Goal: Task Accomplishment & Management: Manage account settings

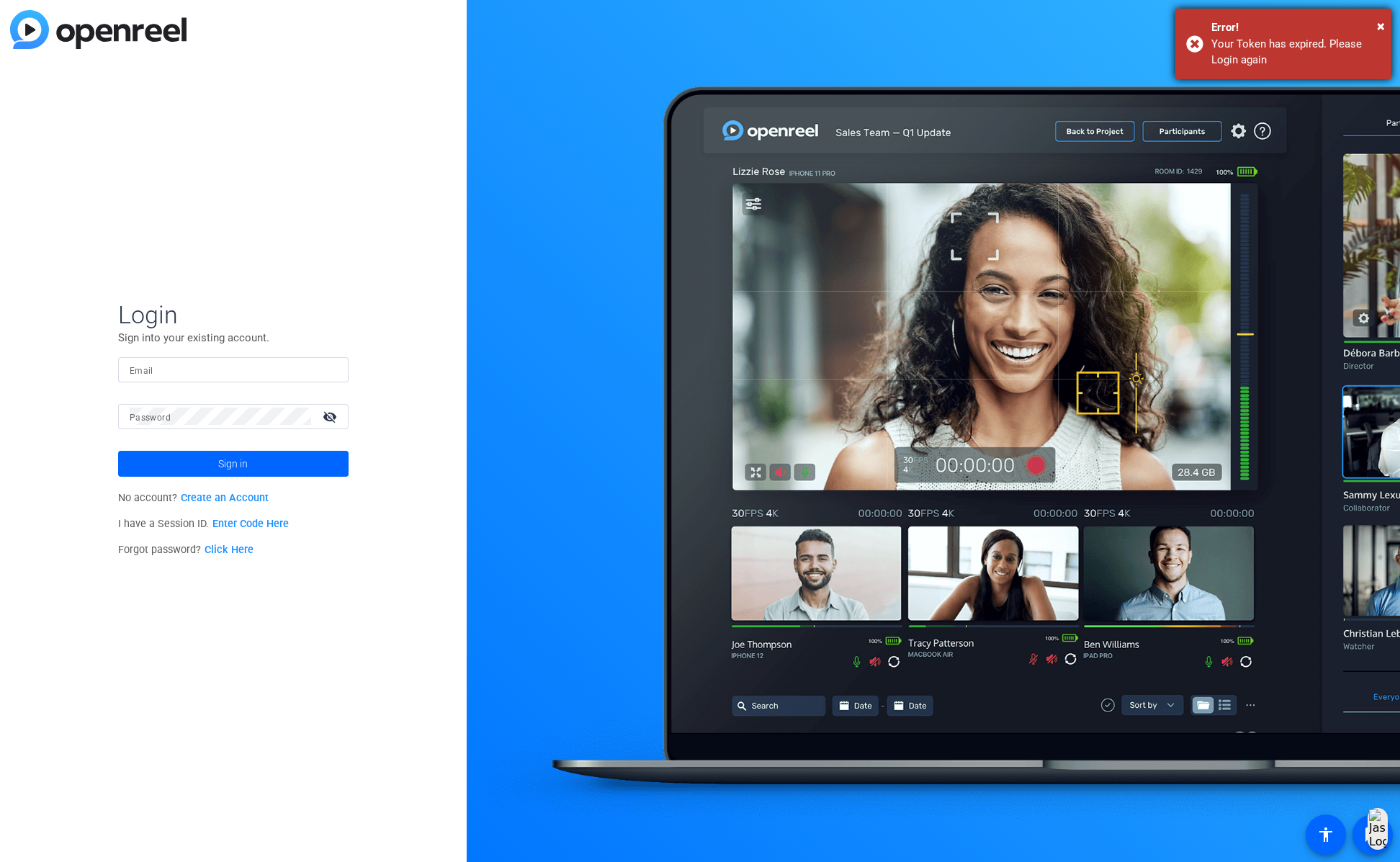
drag, startPoint x: 1375, startPoint y: 25, endPoint x: 1365, endPoint y: 34, distance: 13.5
click at [1375, 25] on div "Error!" at bounding box center [1296, 27] width 170 height 17
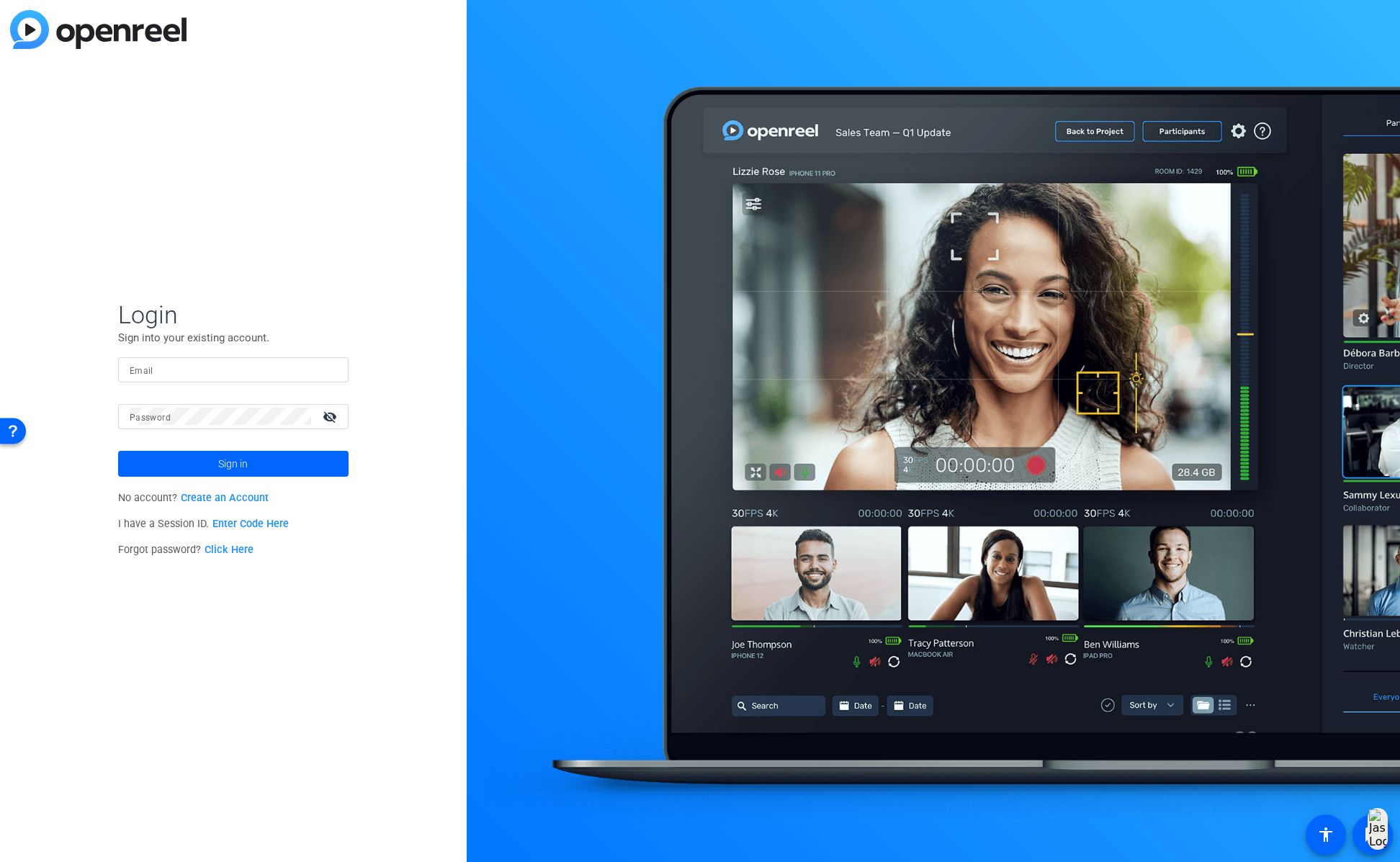
click at [222, 373] on input "Email" at bounding box center [233, 370] width 208 height 18
type input "HR8AHMG@3mhealth.com"
click at [154, 422] on mat-label "Password" at bounding box center [150, 418] width 41 height 10
click at [219, 463] on span "Sign in" at bounding box center [233, 464] width 29 height 36
drag, startPoint x: 139, startPoint y: 368, endPoint x: 152, endPoint y: 367, distance: 13.0
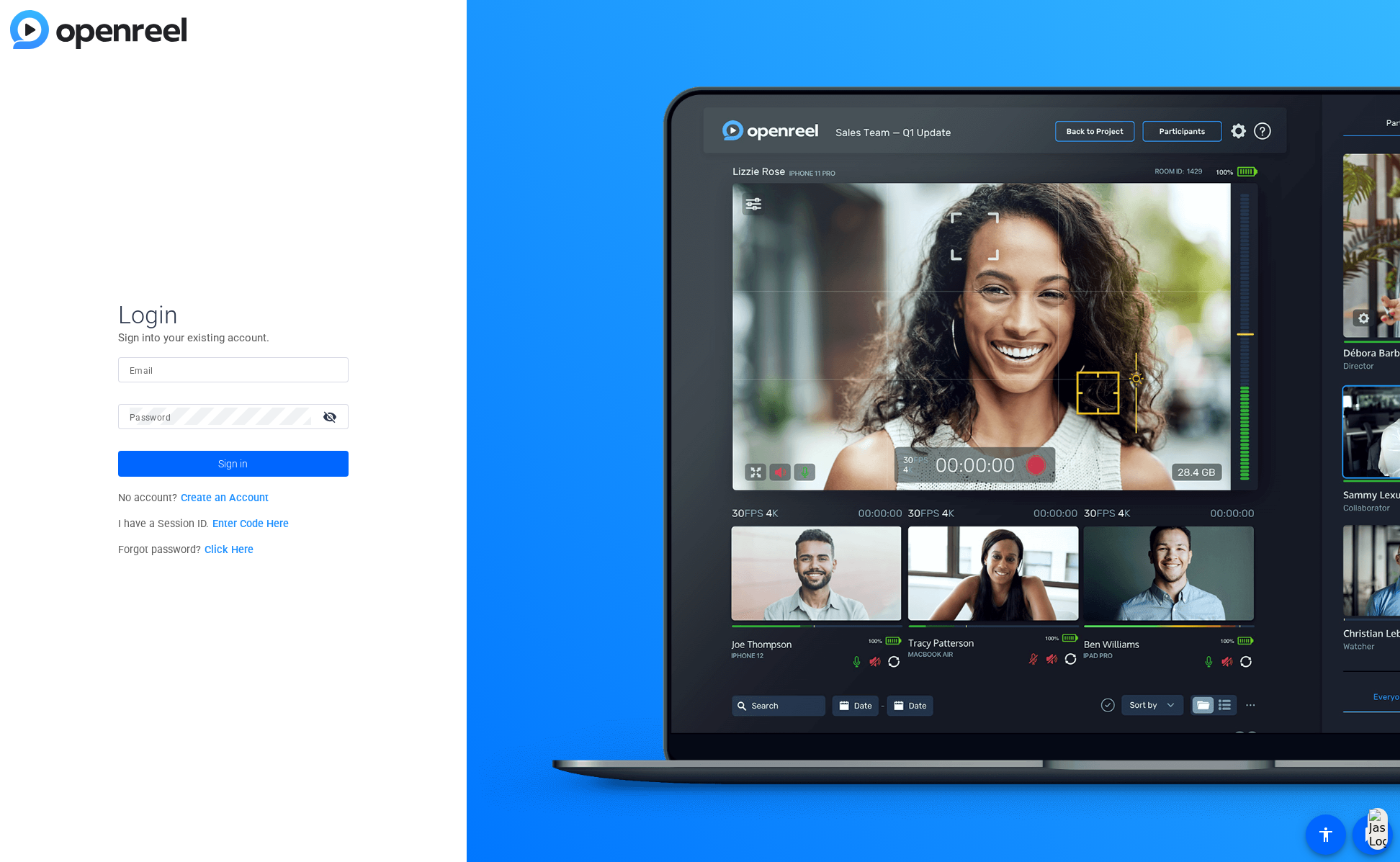
click at [140, 368] on mat-label "Email" at bounding box center [141, 371] width 24 height 10
click at [140, 368] on input "Email" at bounding box center [233, 370] width 208 height 18
click at [161, 422] on mat-label "Password" at bounding box center [150, 418] width 41 height 10
click at [118, 451] on button "Sign in" at bounding box center [232, 464] width 230 height 25
click at [328, 419] on mat-icon "visibility_off" at bounding box center [330, 416] width 34 height 21
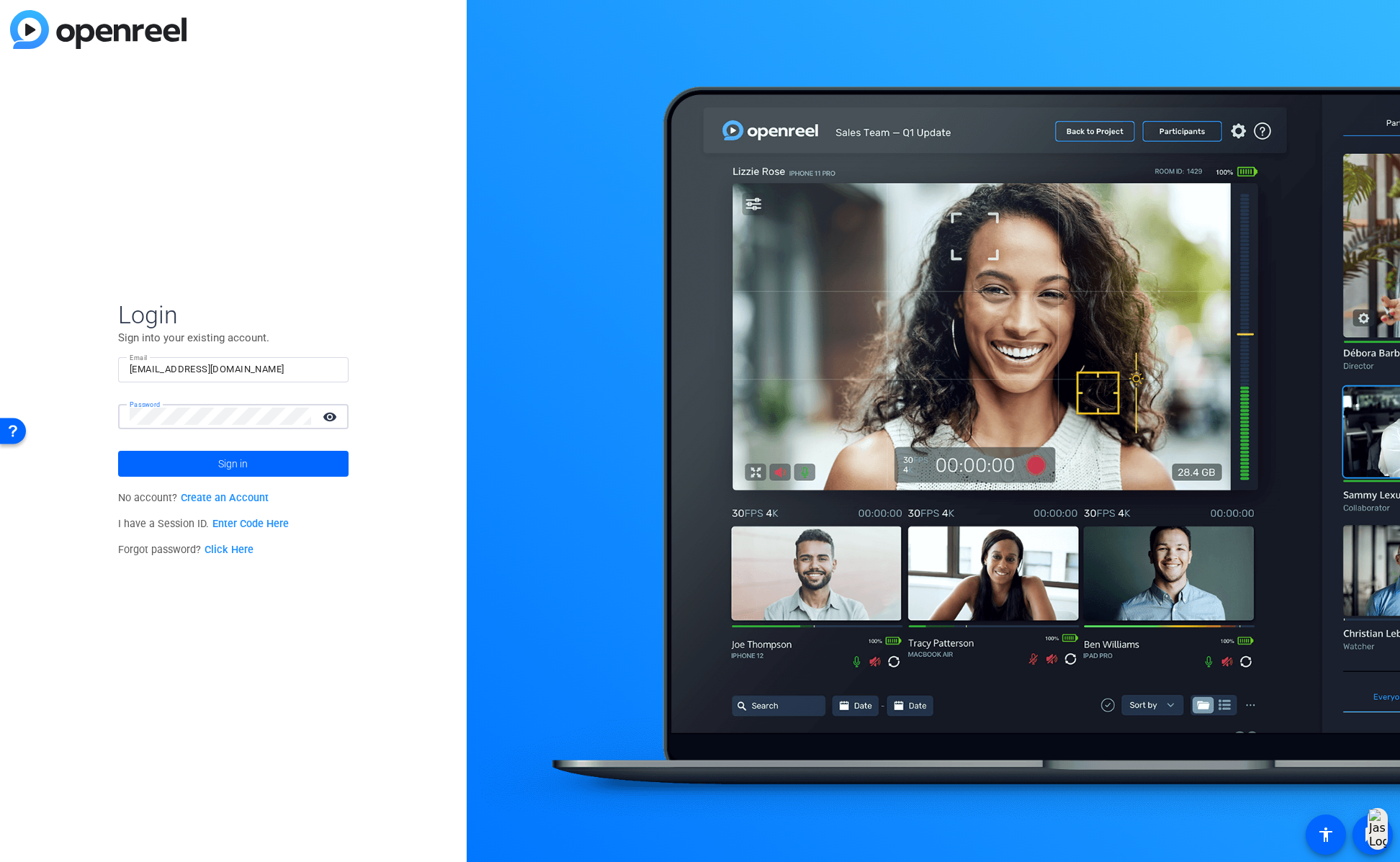
click at [325, 415] on mat-icon "visibility" at bounding box center [330, 416] width 34 height 21
click at [325, 416] on mat-icon "visibility_off" at bounding box center [330, 416] width 34 height 21
click at [259, 364] on input "[EMAIL_ADDRESS][DOMAIN_NAME]" at bounding box center [233, 370] width 208 height 18
type input "[EMAIL_ADDRESS][PERSON_NAME][DOMAIN_NAME]"
click at [205, 464] on span at bounding box center [232, 463] width 230 height 34
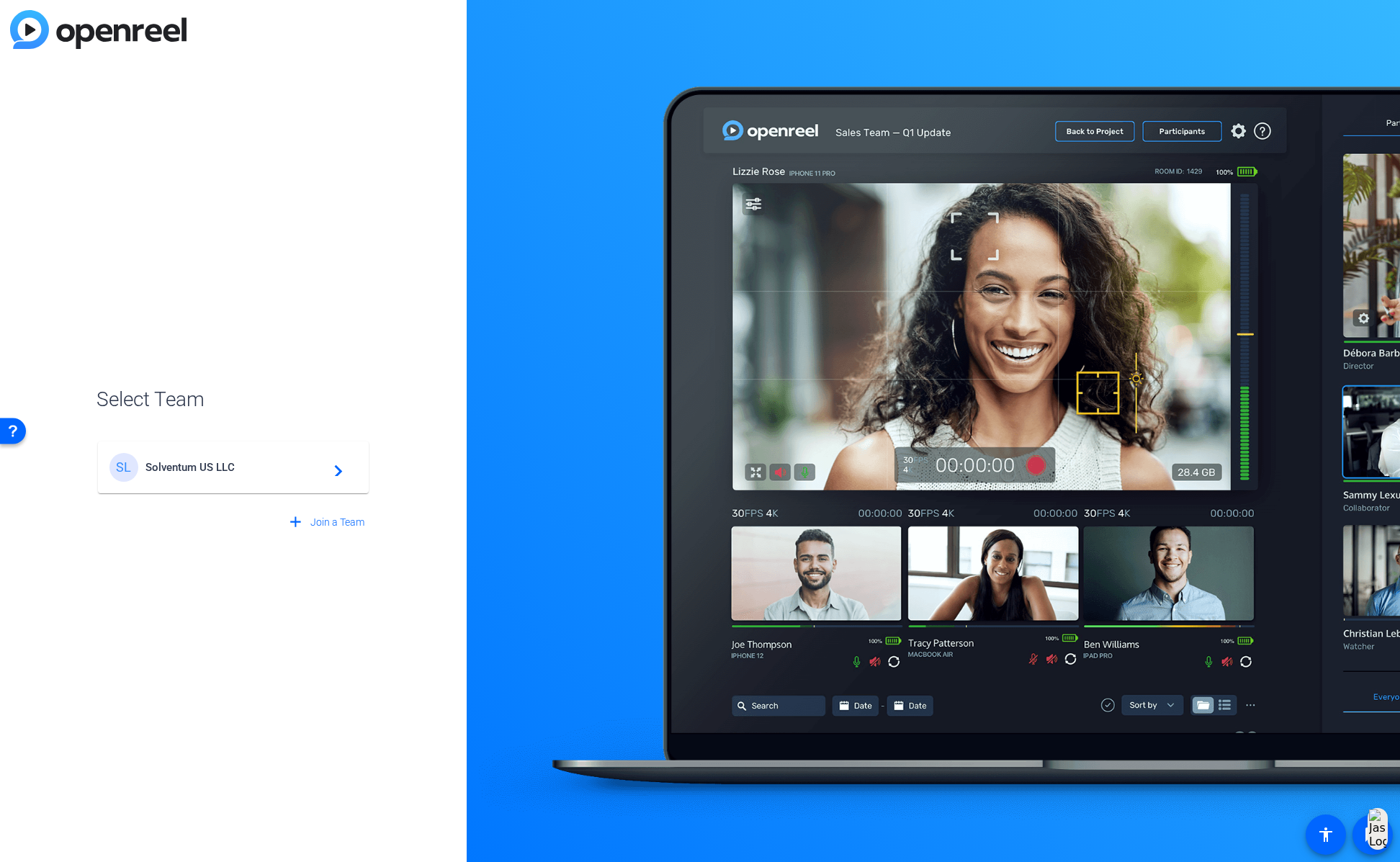
click at [250, 469] on span "Solventum US LLC" at bounding box center [235, 467] width 180 height 13
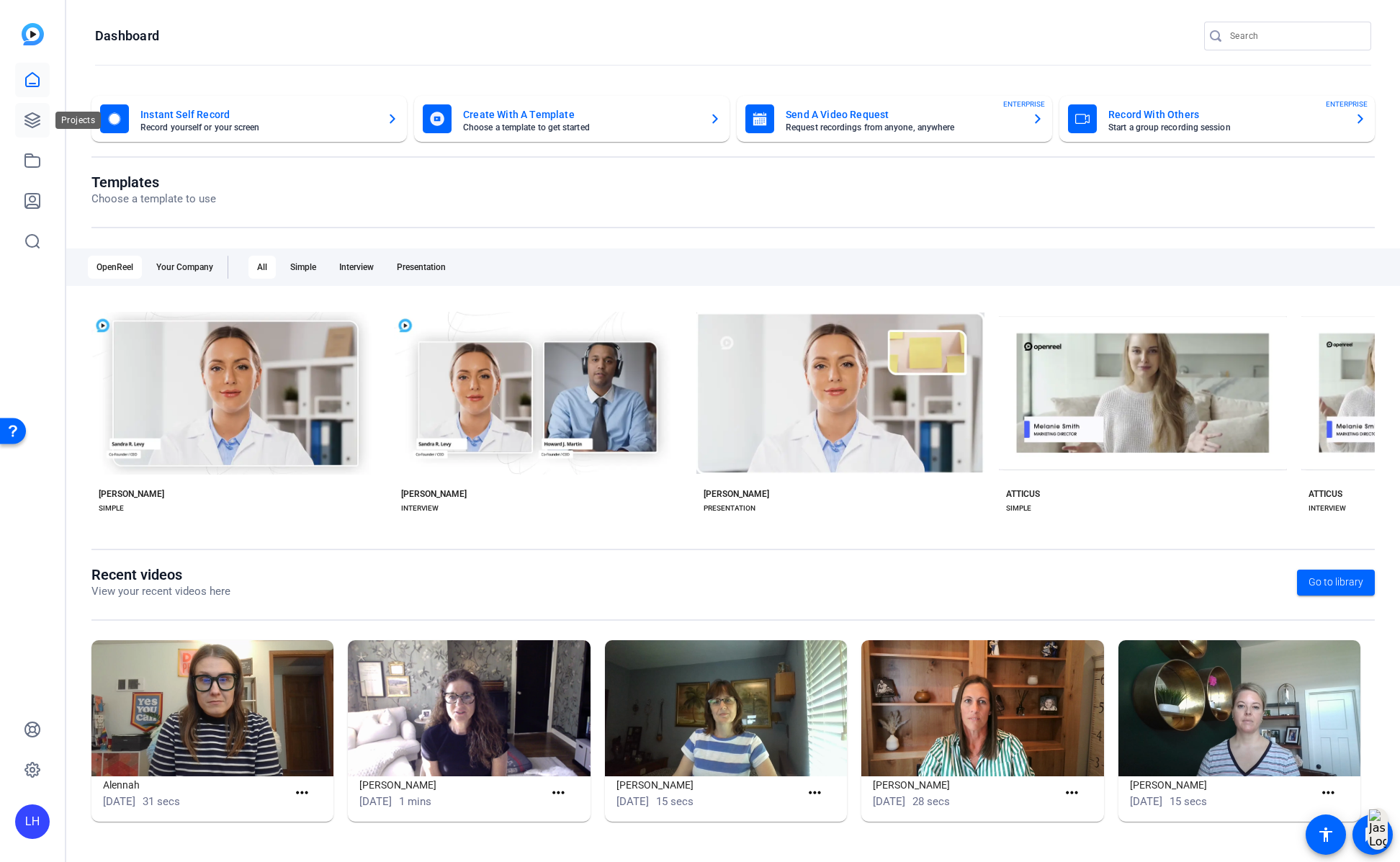
click at [32, 117] on icon at bounding box center [32, 121] width 18 height 18
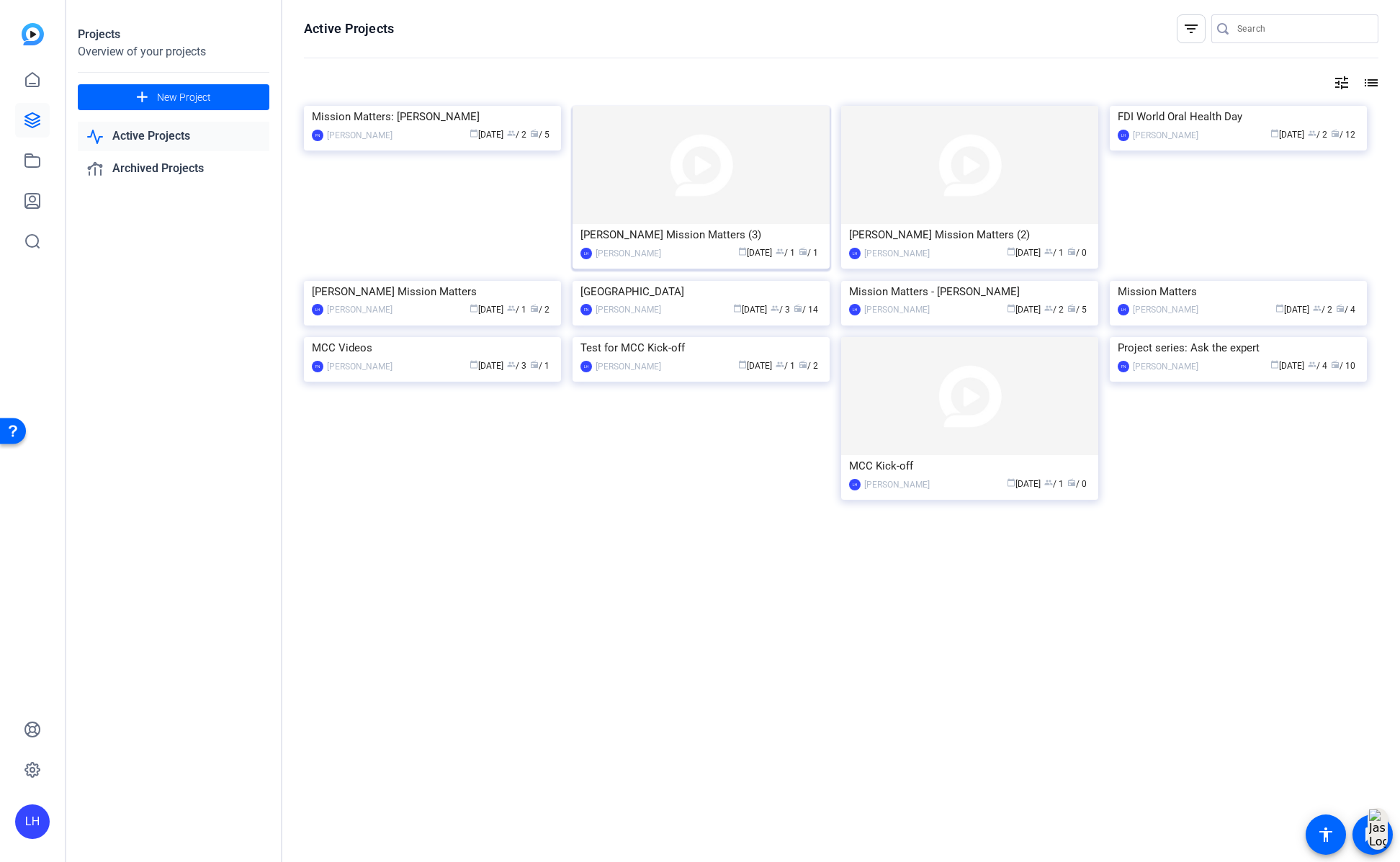
click at [744, 207] on img at bounding box center [701, 165] width 257 height 118
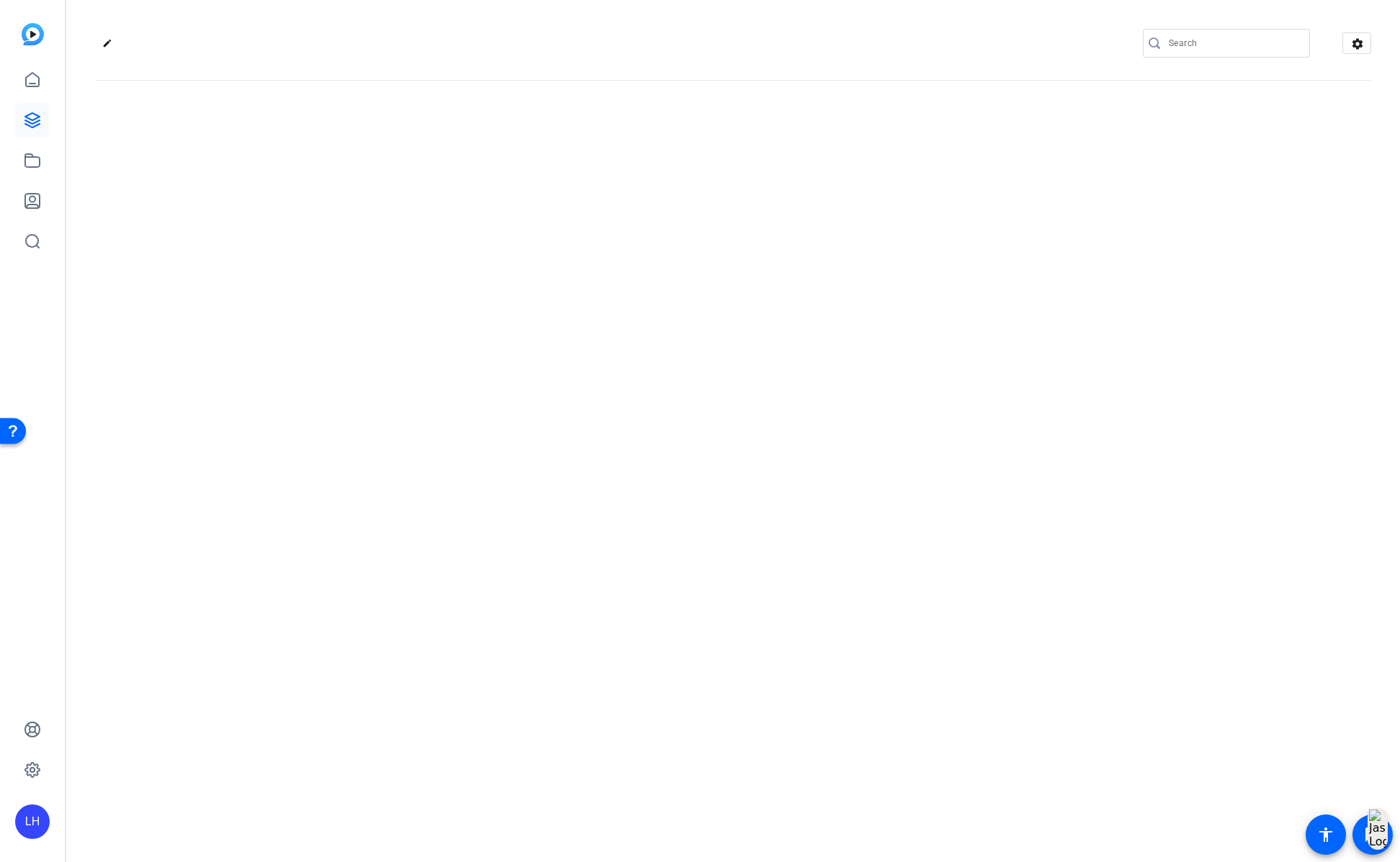
click at [744, 207] on div "edit settings" at bounding box center [733, 431] width 1334 height 862
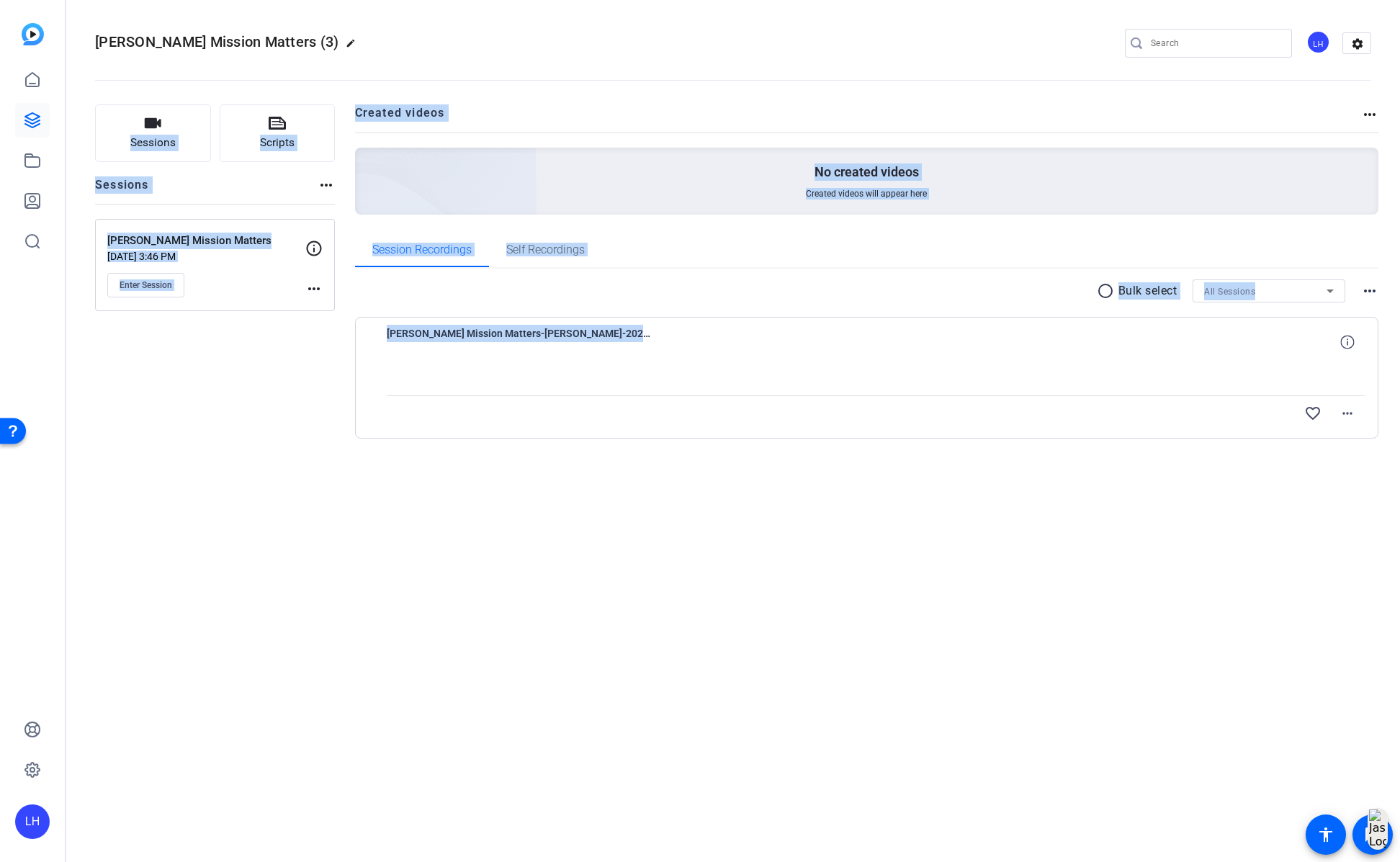
click at [557, 591] on div "[PERSON_NAME] Mission Matters (3) edit LH settings Sessions Scripts Sessions mo…" at bounding box center [733, 431] width 1334 height 862
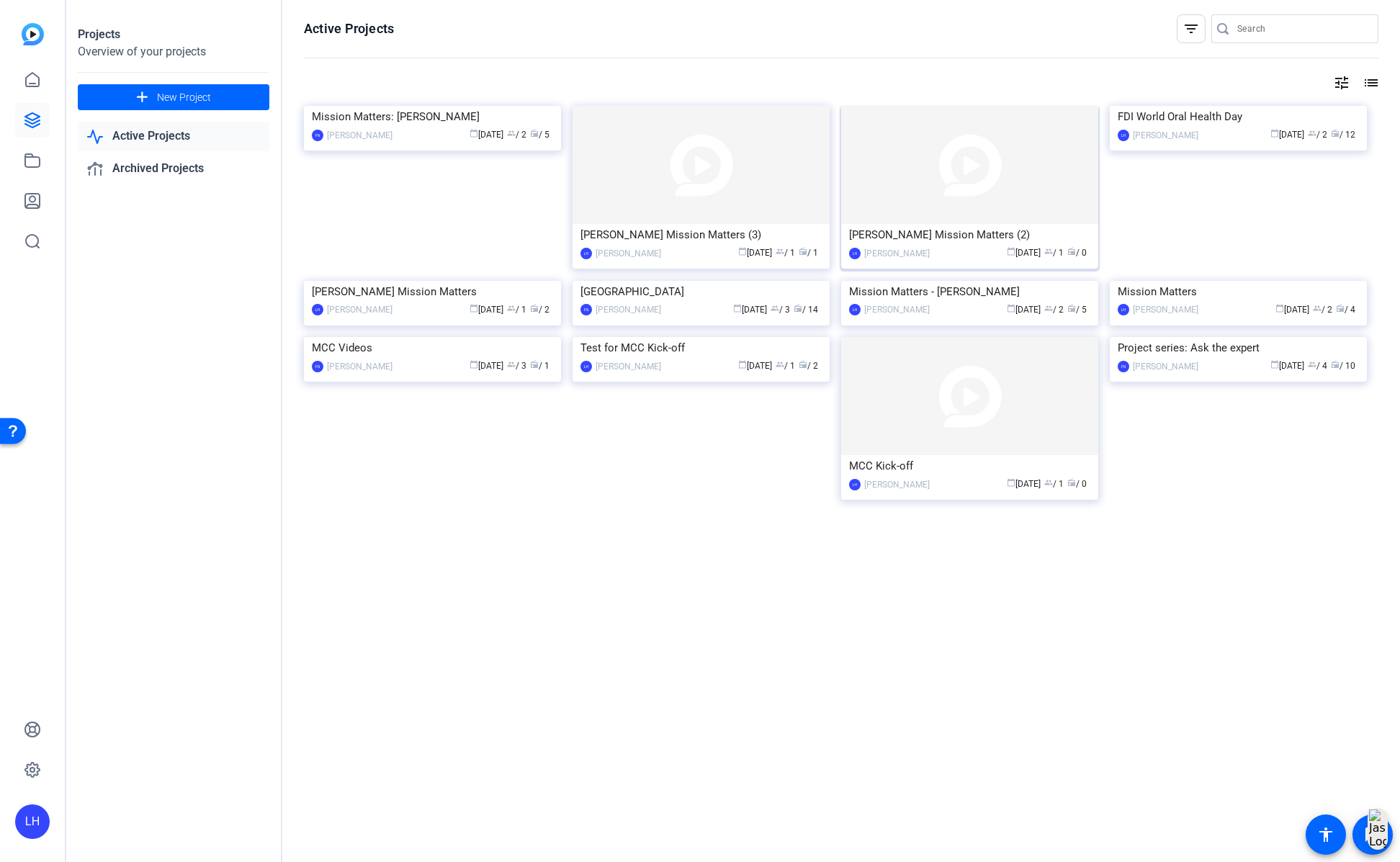
click at [959, 212] on img at bounding box center [970, 165] width 257 height 118
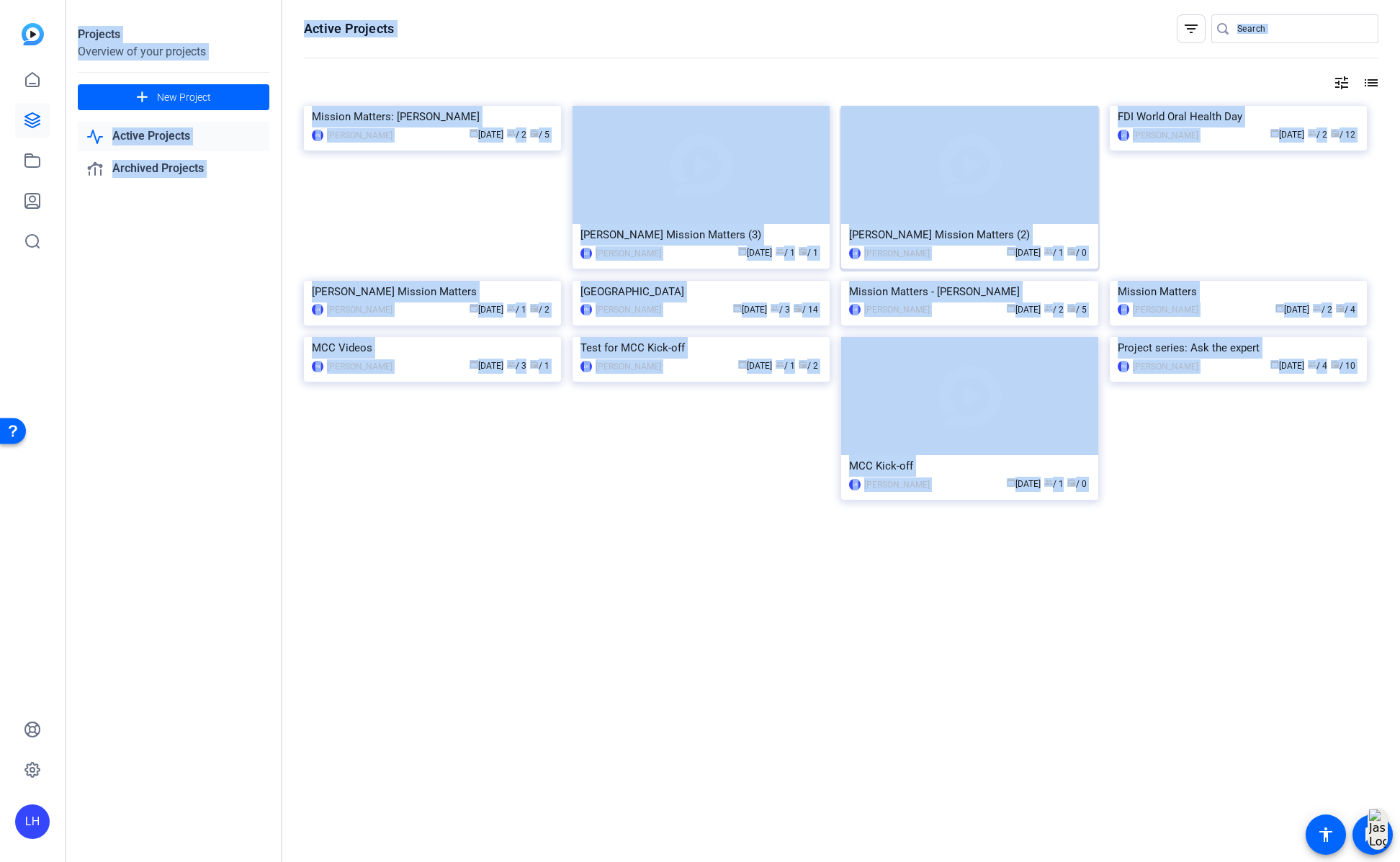
click at [959, 212] on div "Projects Overview of your projects add New Project Active Projects Archived Pro…" at bounding box center [733, 431] width 1334 height 862
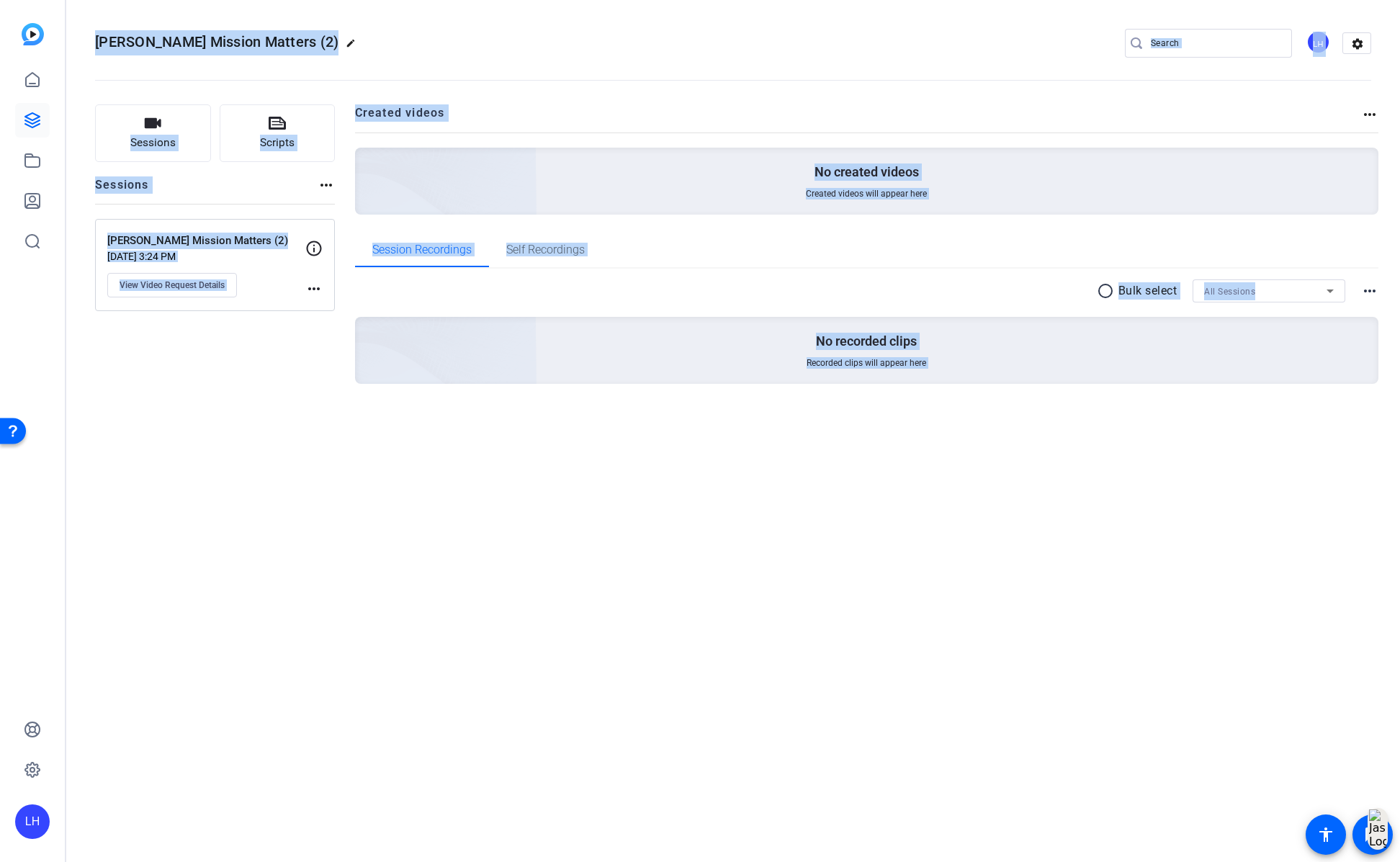
click at [211, 248] on p "[PERSON_NAME] Mission Matters (2)" at bounding box center [206, 240] width 198 height 17
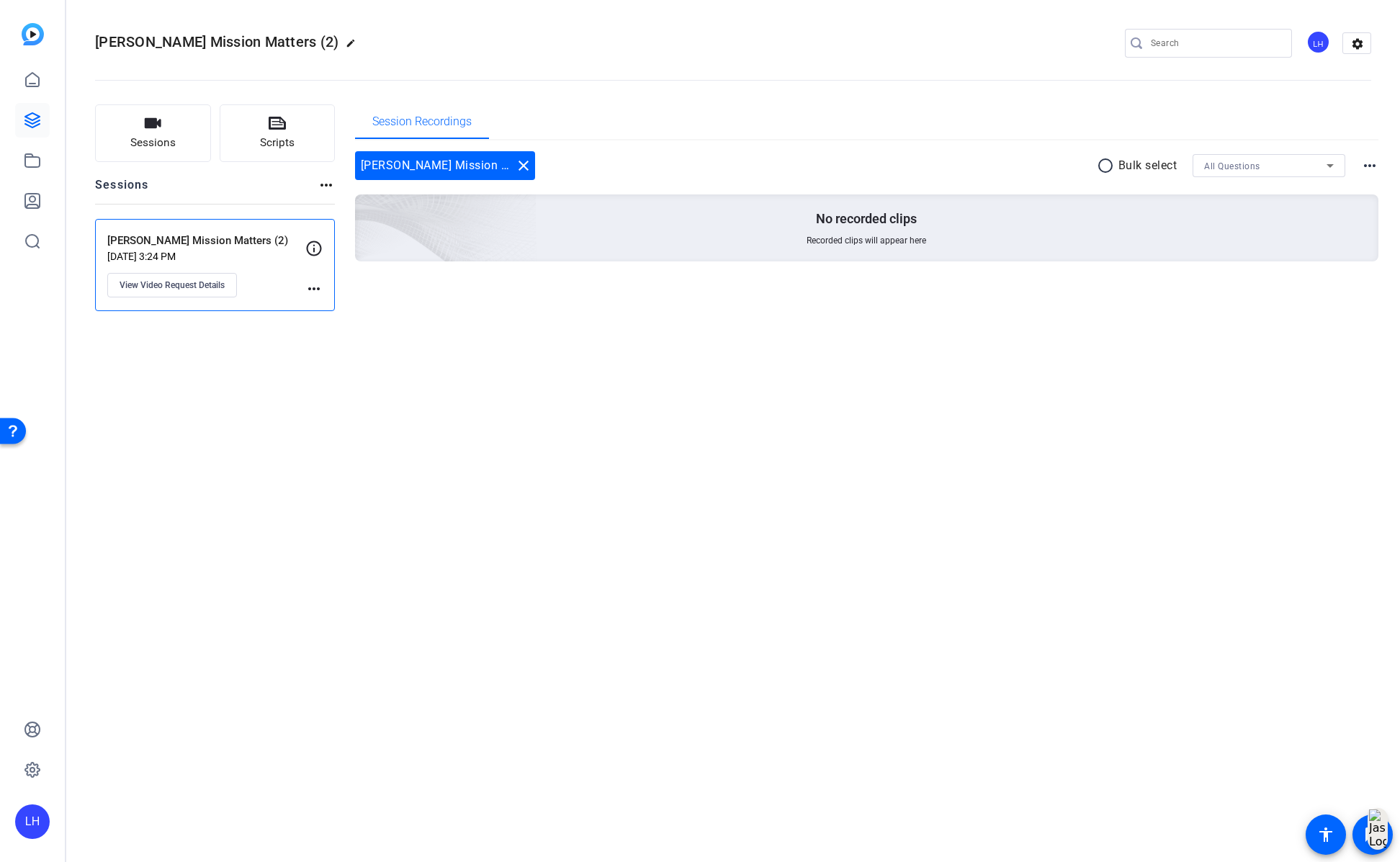
click at [314, 292] on mat-icon "more_horiz" at bounding box center [314, 289] width 18 height 18
drag, startPoint x: 252, startPoint y: 319, endPoint x: 222, endPoint y: 311, distance: 31.0
click at [251, 319] on div at bounding box center [700, 431] width 1400 height 862
click at [194, 286] on span "View Video Request Details" at bounding box center [172, 285] width 105 height 12
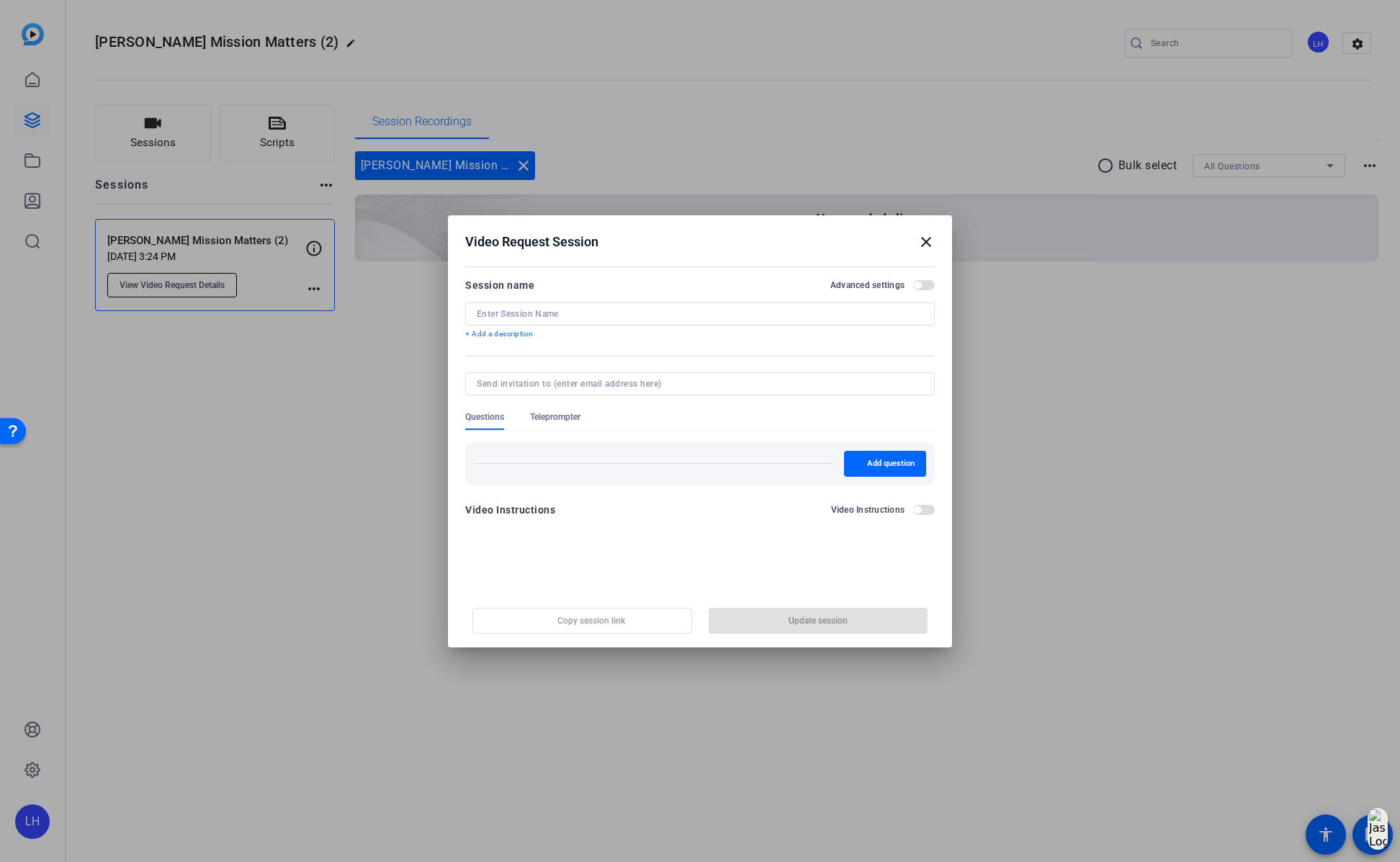
type input "[PERSON_NAME] Mission Matters (2)"
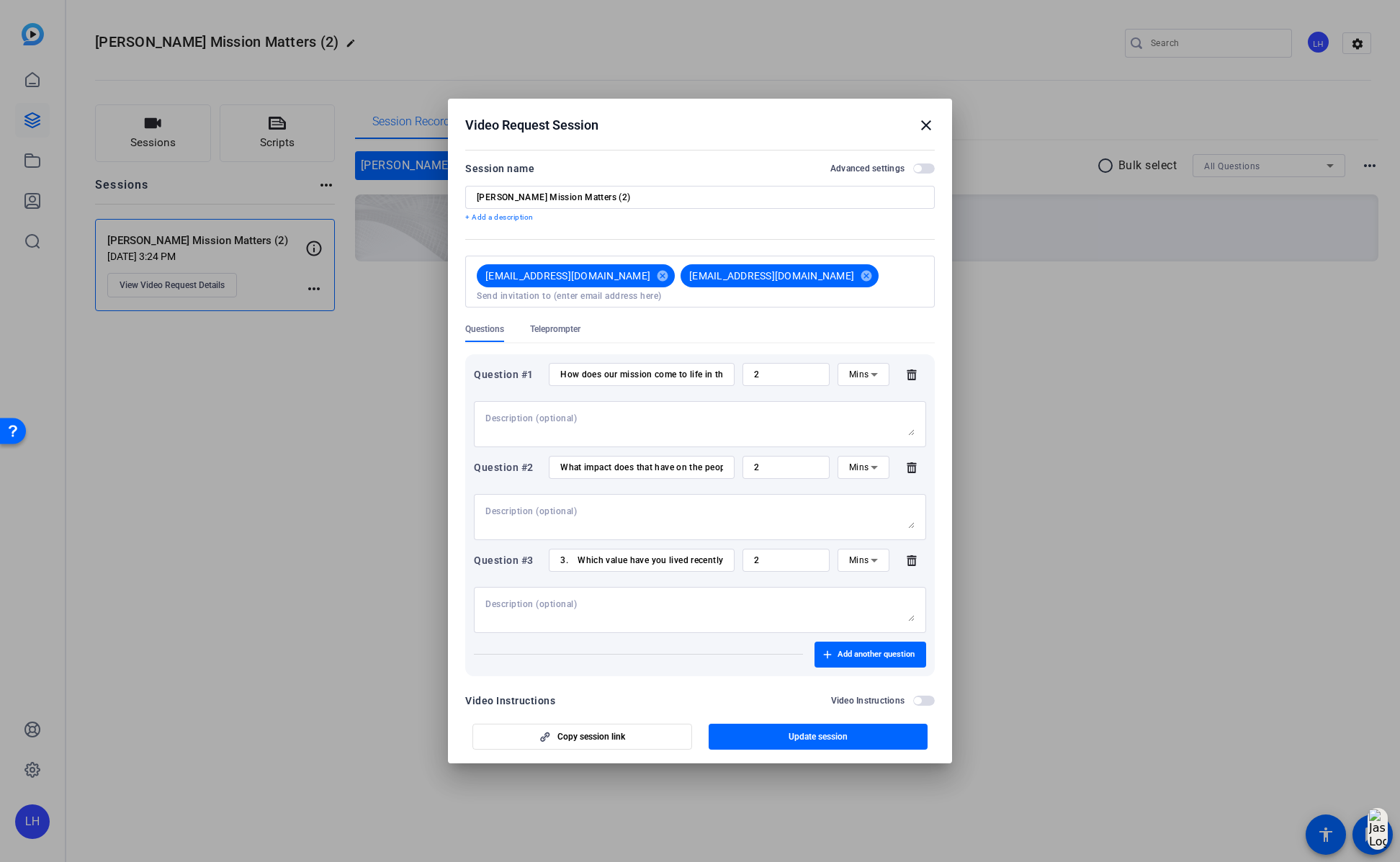
click at [921, 127] on mat-icon "close" at bounding box center [926, 126] width 18 height 18
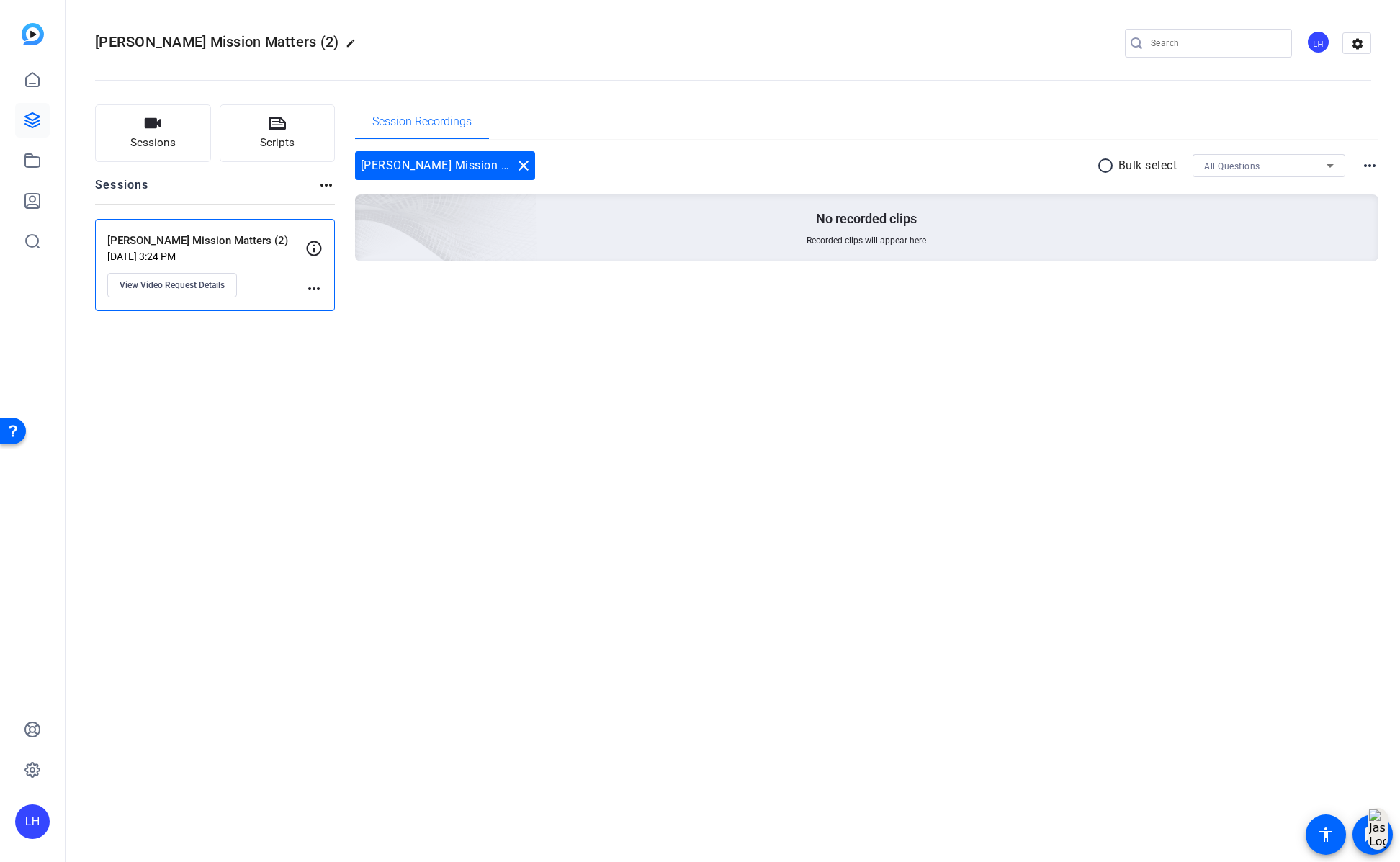
click at [315, 183] on div "Sessions more_horiz" at bounding box center [215, 190] width 240 height 27
click at [153, 132] on button "Sessions" at bounding box center [153, 133] width 116 height 58
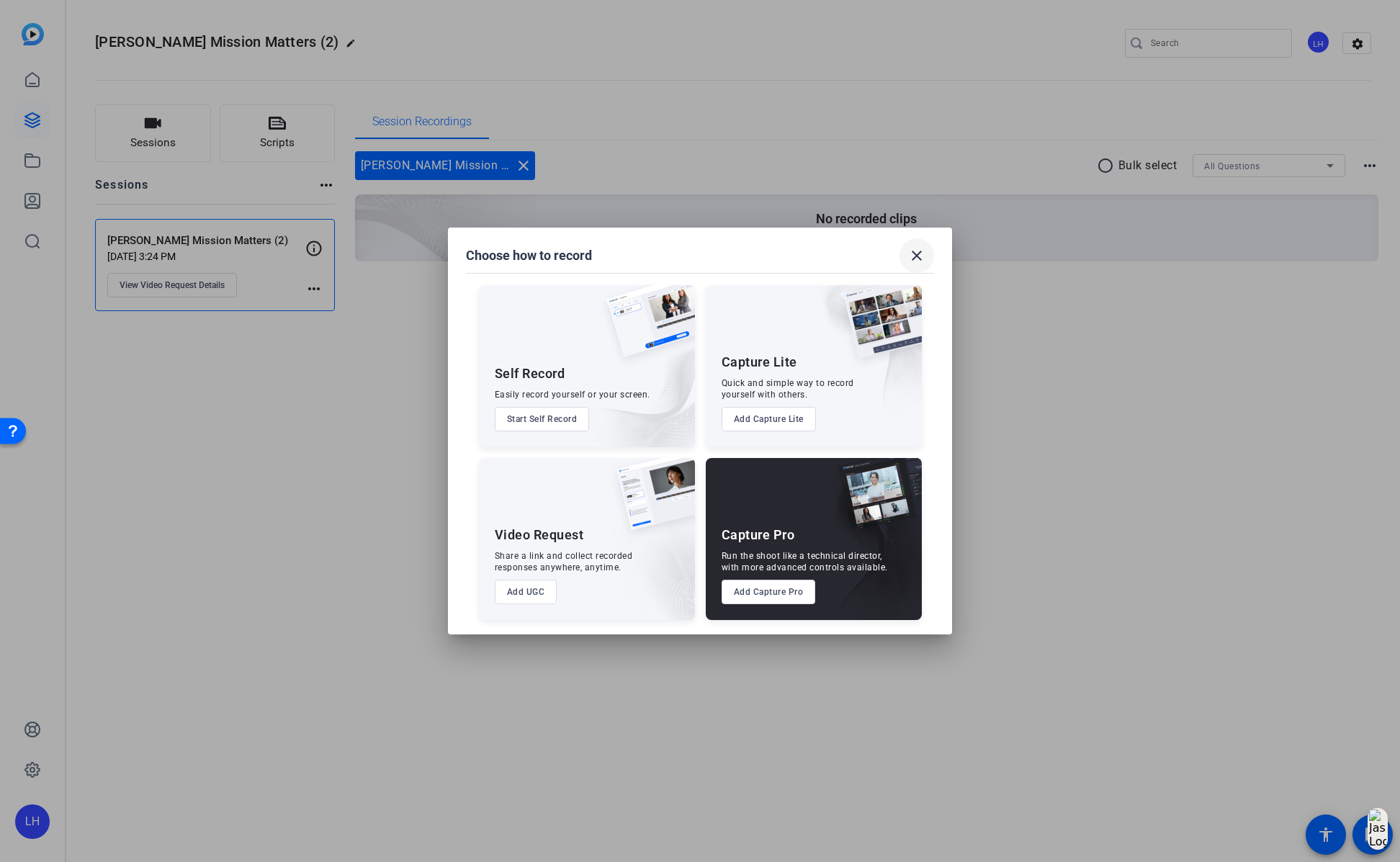
click at [914, 257] on mat-icon "close" at bounding box center [917, 256] width 18 height 18
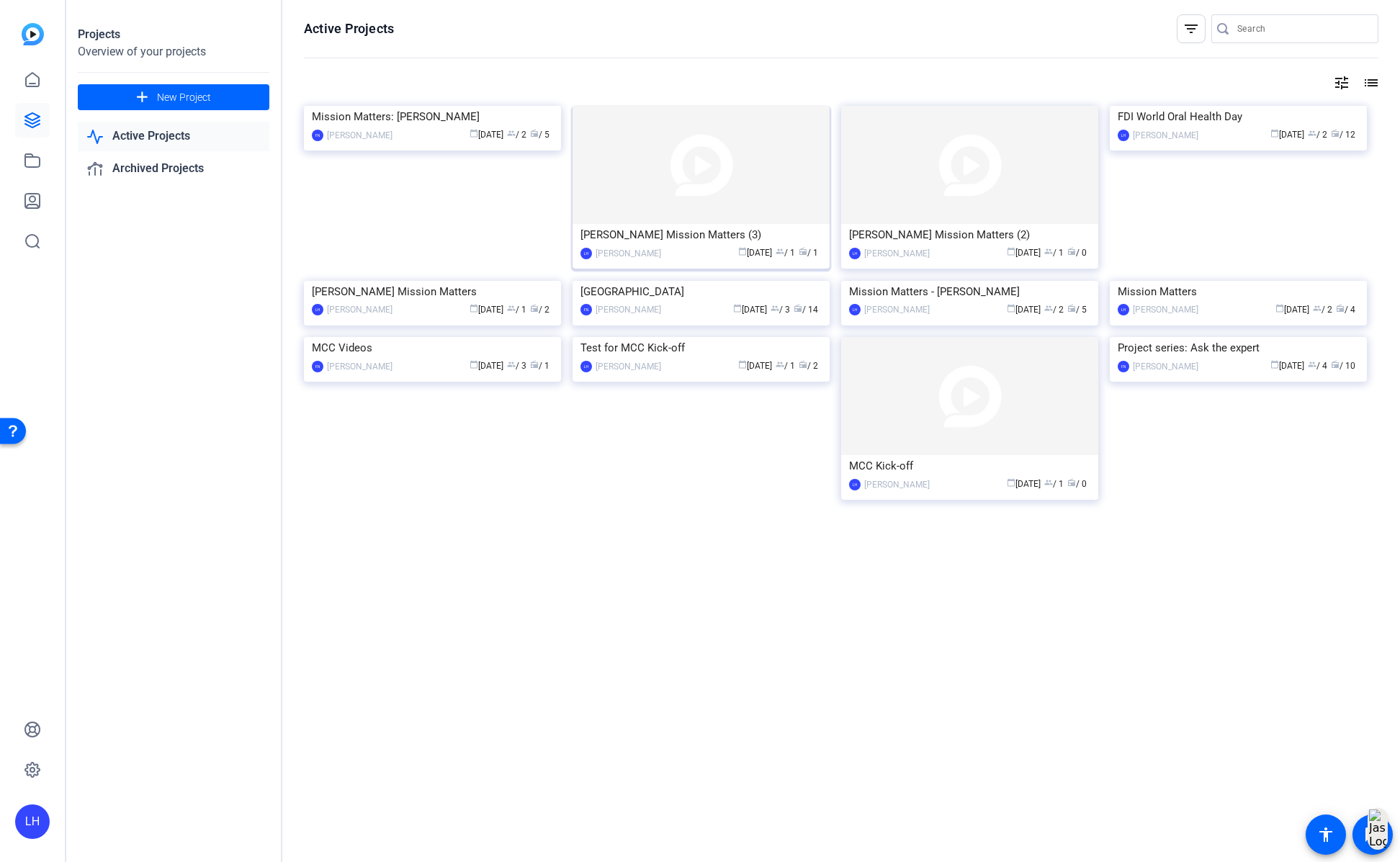
click at [740, 191] on img at bounding box center [701, 165] width 257 height 118
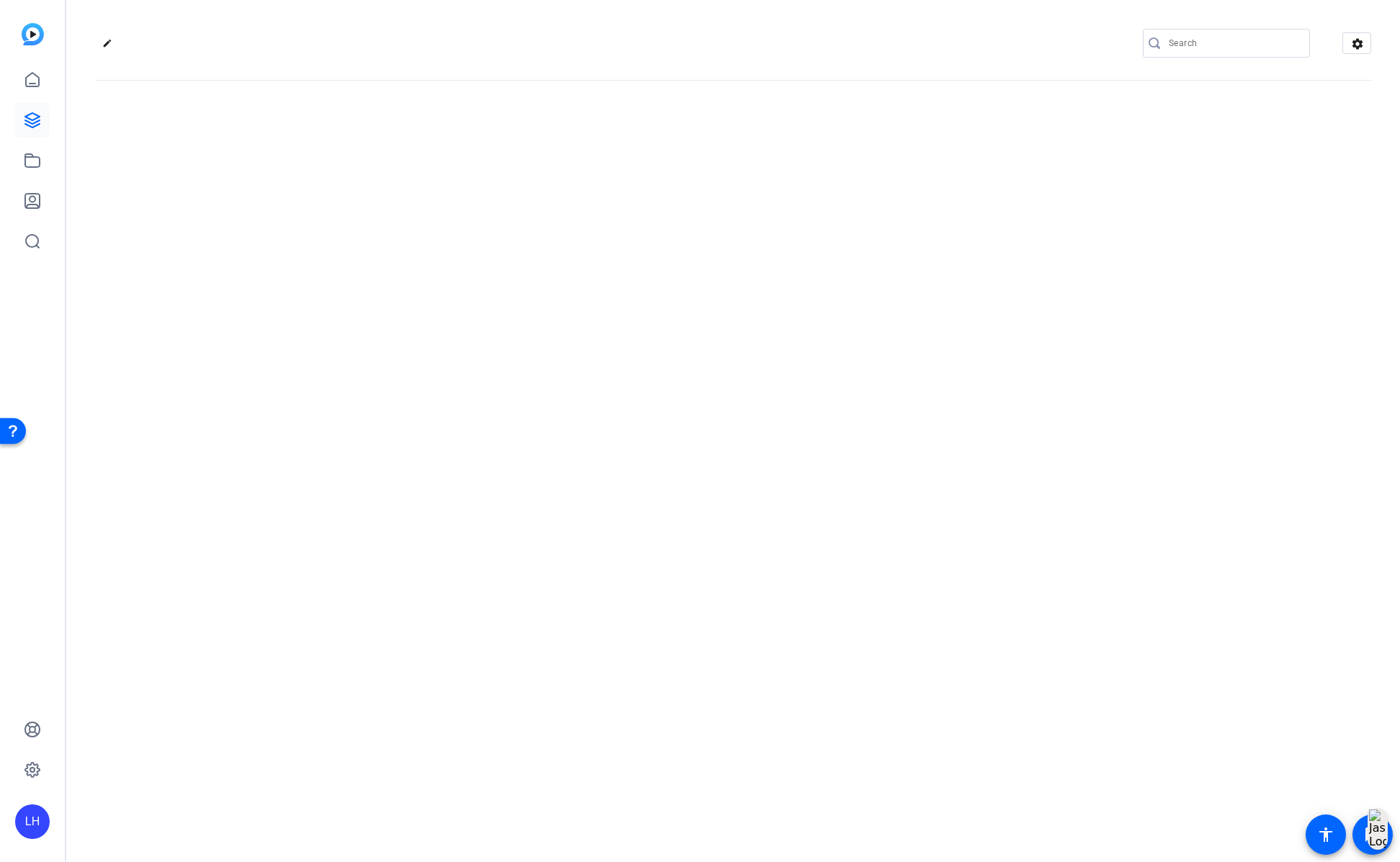
click at [740, 191] on div "edit settings" at bounding box center [733, 431] width 1334 height 862
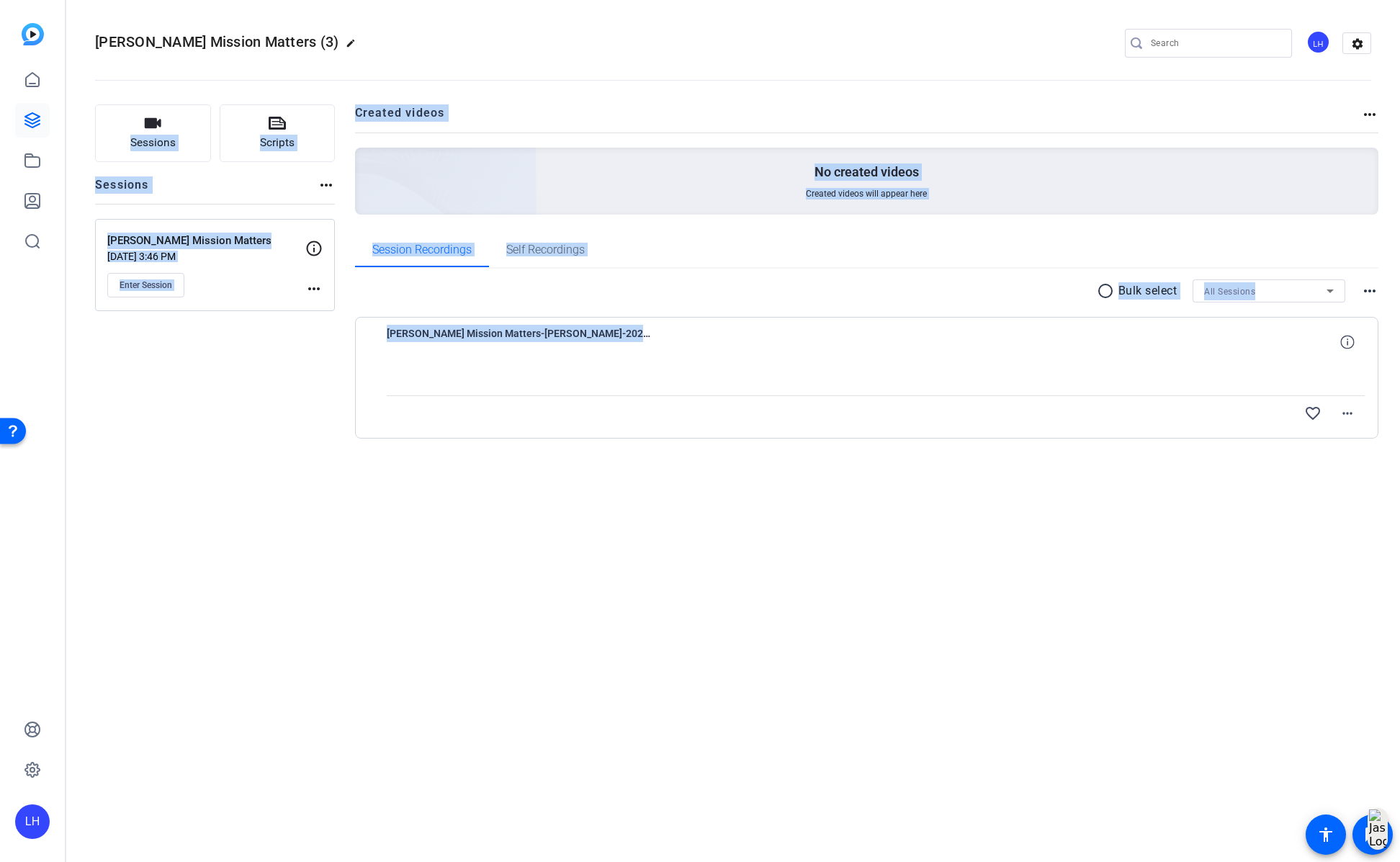
click at [299, 425] on div "Sessions Scripts Sessions more_horiz [PERSON_NAME] Mission Matters [DATE] 3:46 …" at bounding box center [215, 295] width 240 height 380
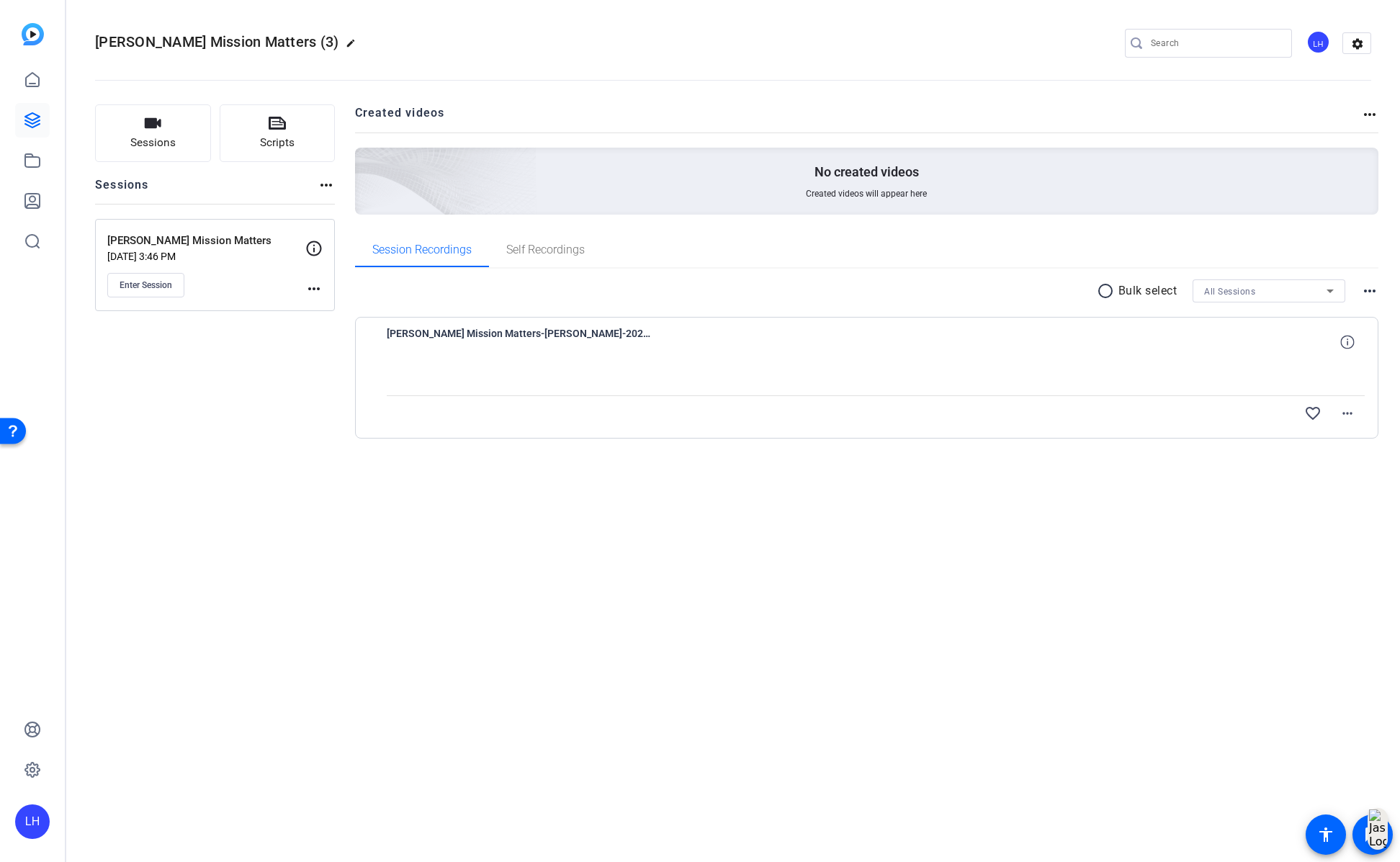
click at [1371, 116] on mat-icon "more_horiz" at bounding box center [1370, 115] width 18 height 18
click at [26, 74] on div at bounding box center [700, 431] width 1400 height 862
click at [33, 79] on icon at bounding box center [32, 80] width 18 height 18
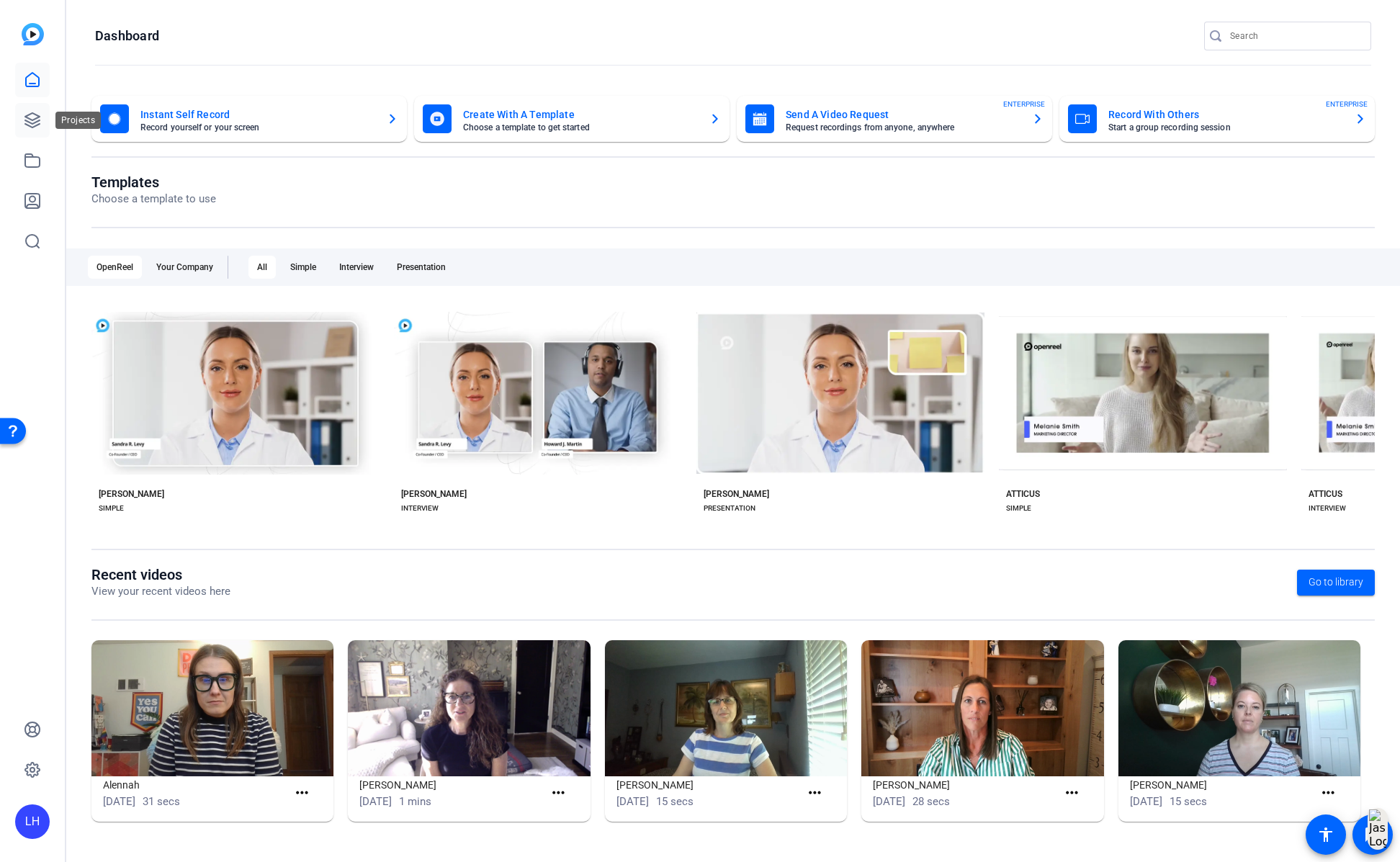
click at [35, 120] on icon at bounding box center [32, 121] width 18 height 18
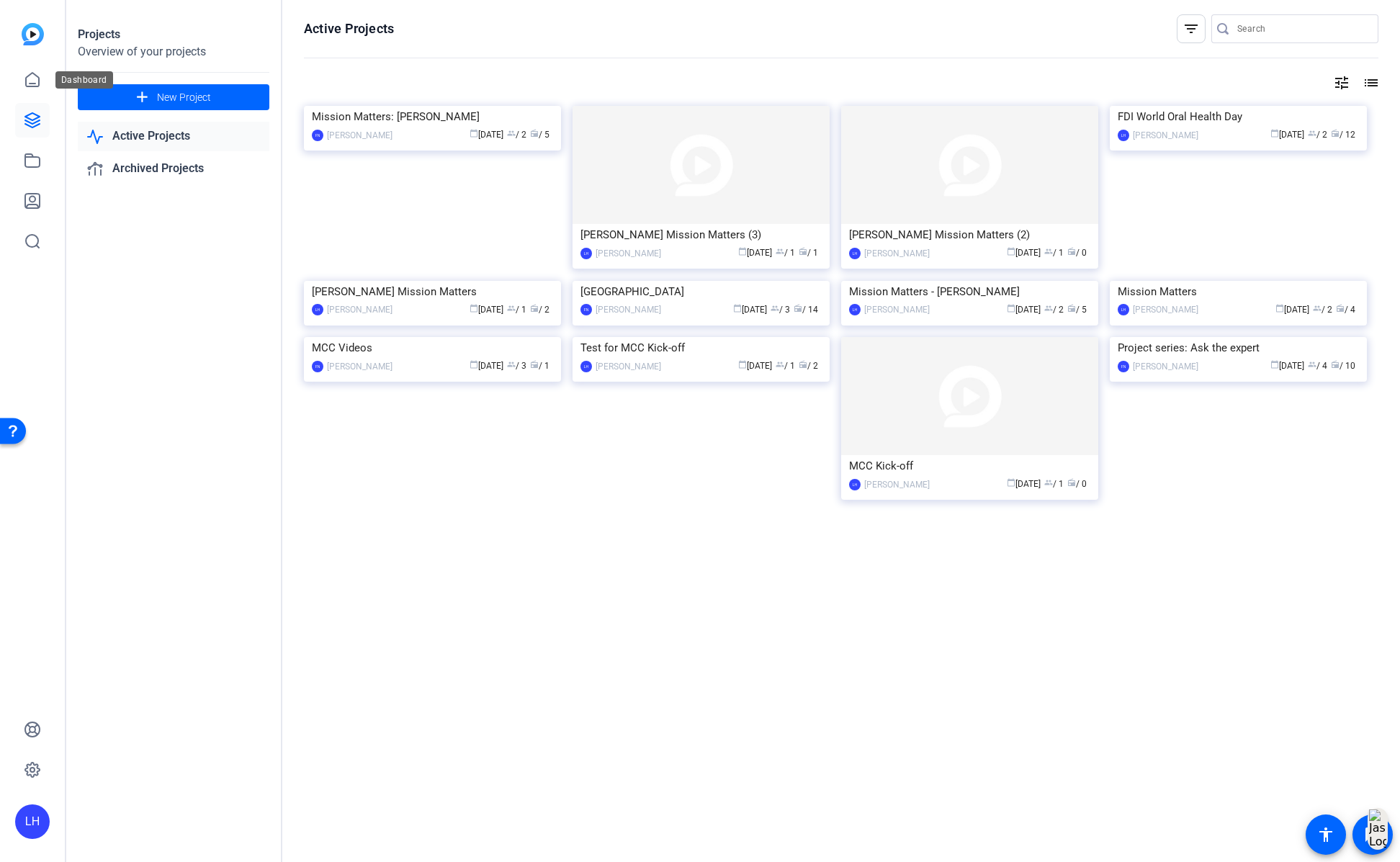
drag, startPoint x: 25, startPoint y: 76, endPoint x: 66, endPoint y: 105, distance: 50.2
click at [25, 76] on icon at bounding box center [32, 80] width 18 height 18
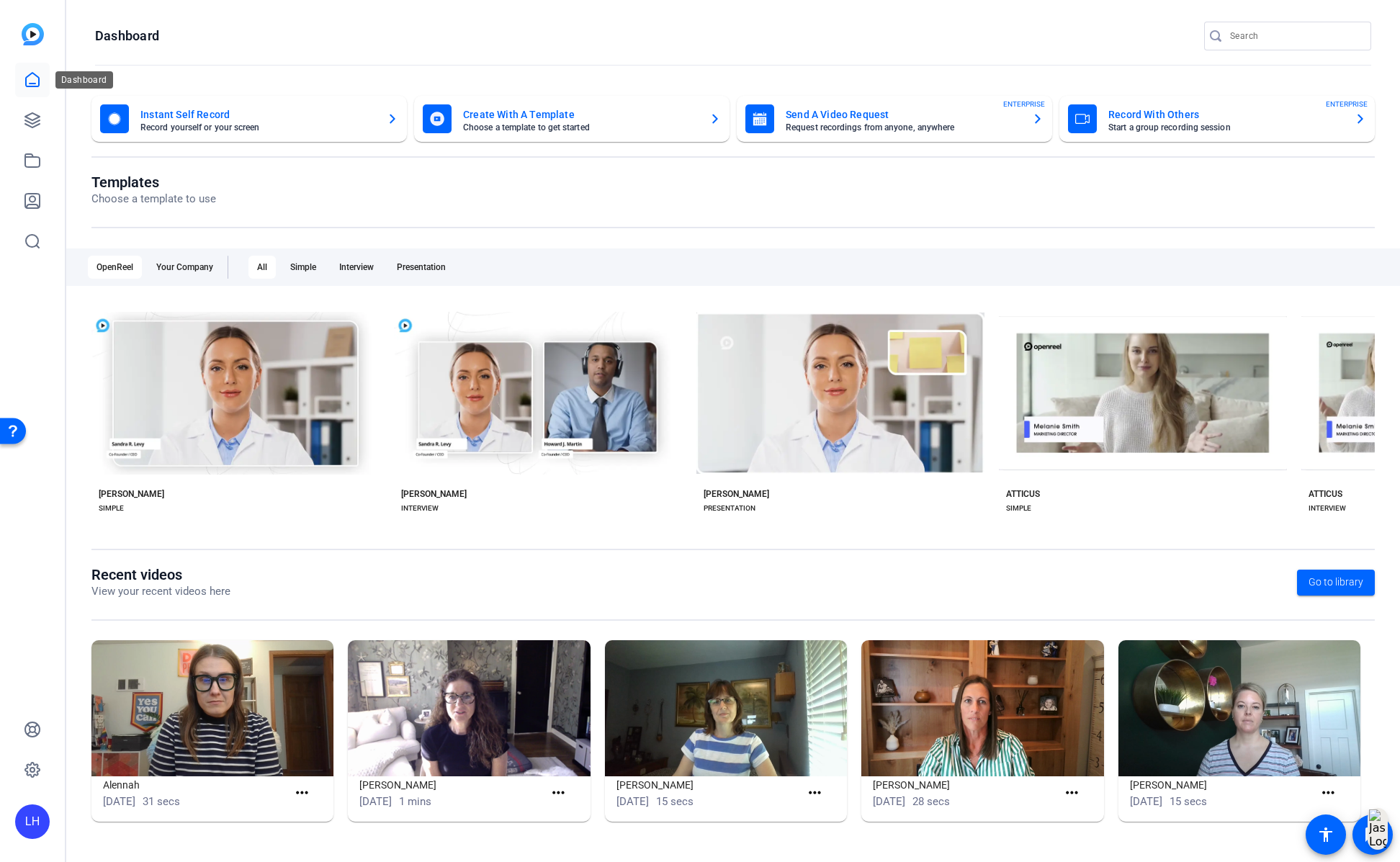
click at [39, 78] on icon at bounding box center [31, 79] width 13 height 14
click at [33, 123] on icon at bounding box center [32, 120] width 15 height 15
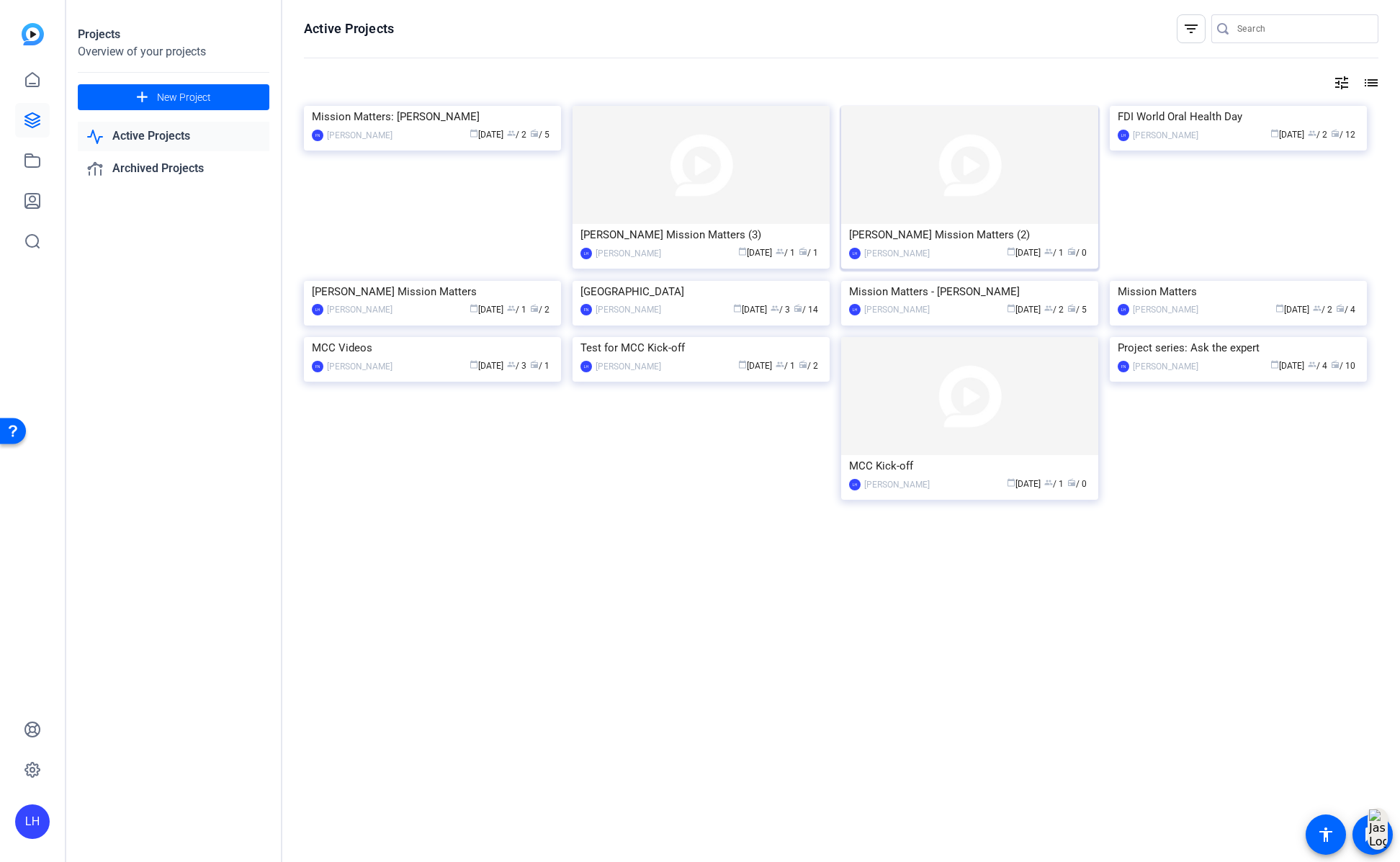
click at [956, 188] on img at bounding box center [970, 165] width 257 height 118
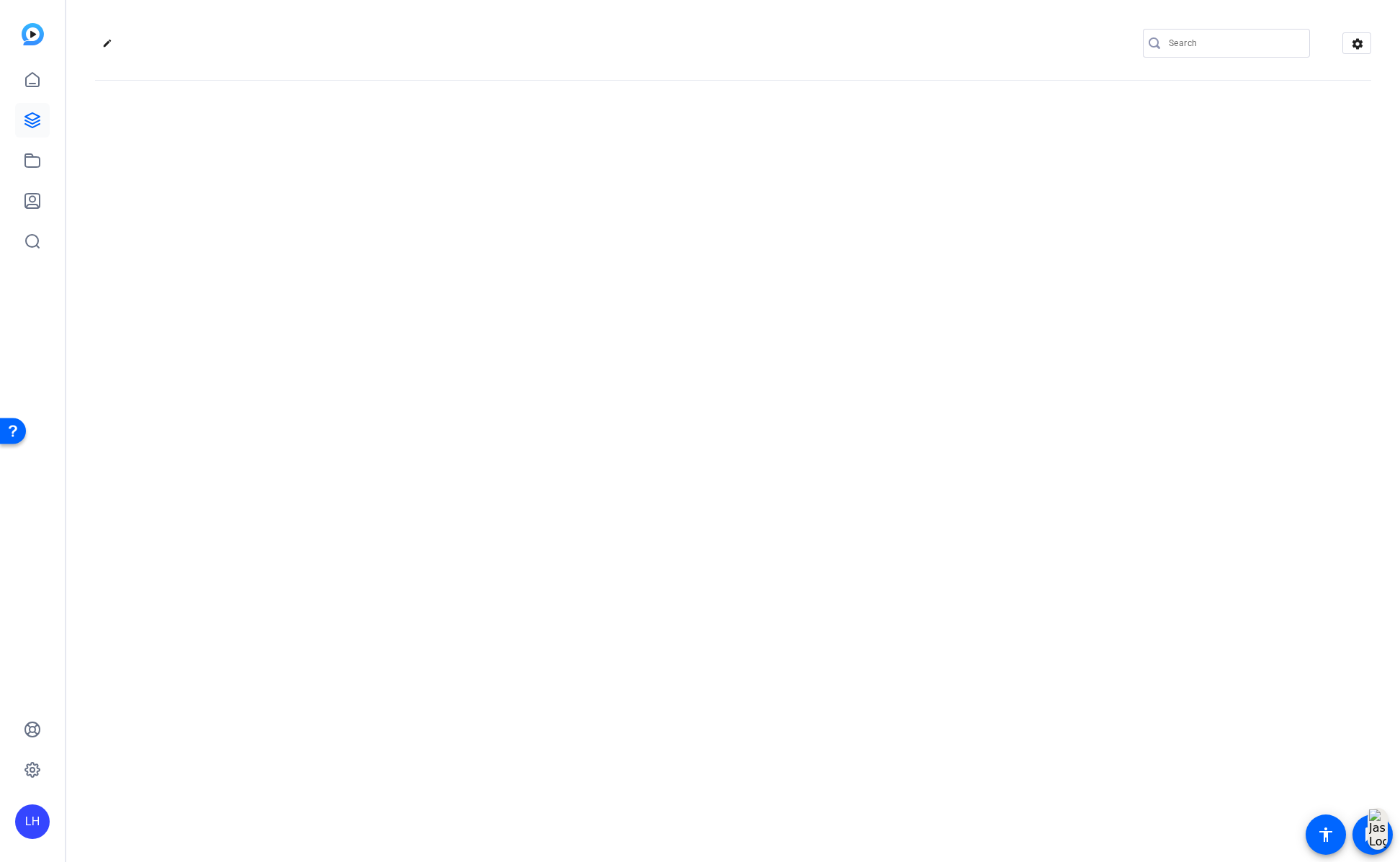
click at [956, 188] on div "edit settings" at bounding box center [733, 431] width 1334 height 862
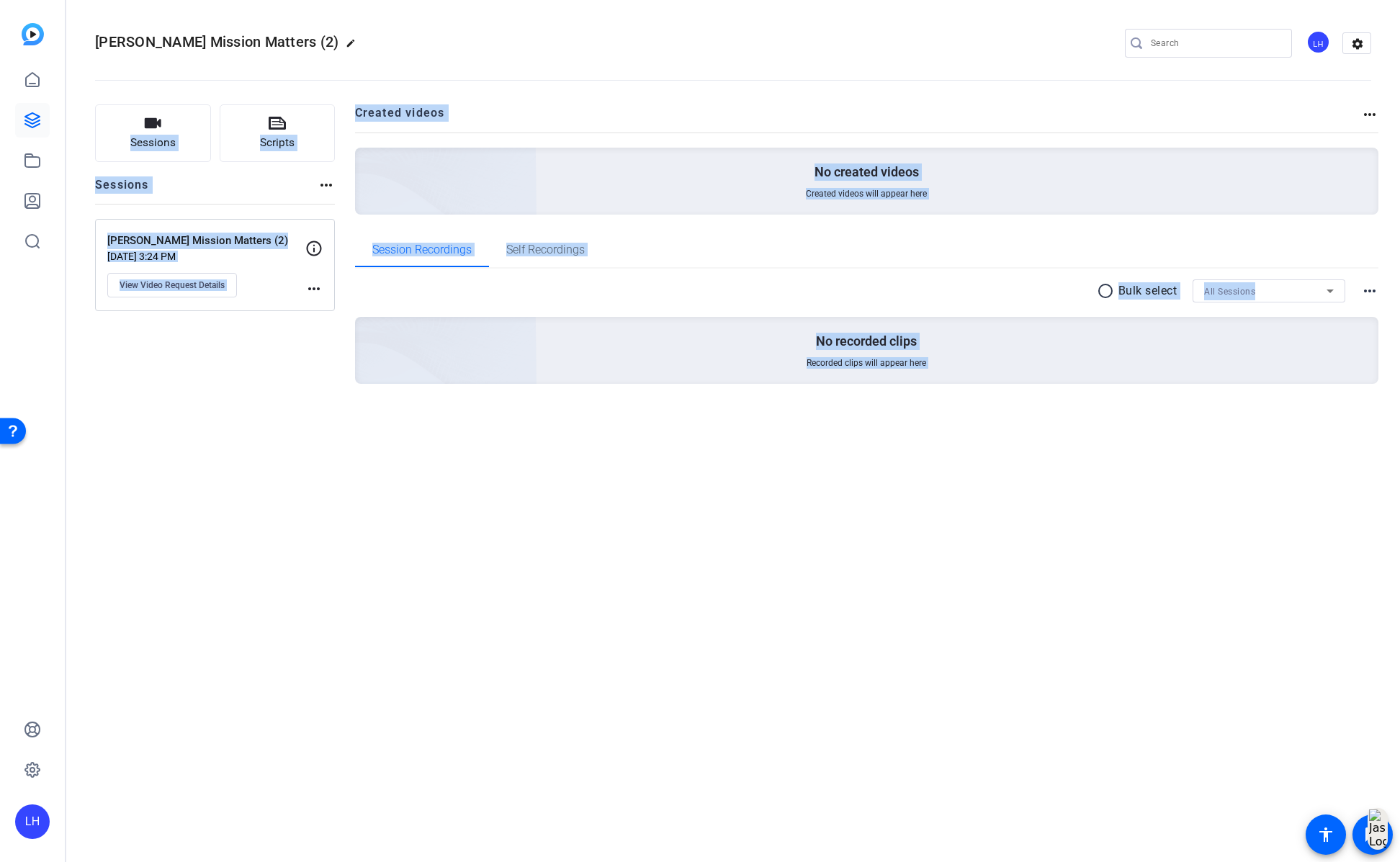
click at [193, 440] on div "Sessions Scripts Sessions more_horiz [PERSON_NAME] Mission Matters (2) [DATE] 3…" at bounding box center [733, 267] width 1334 height 362
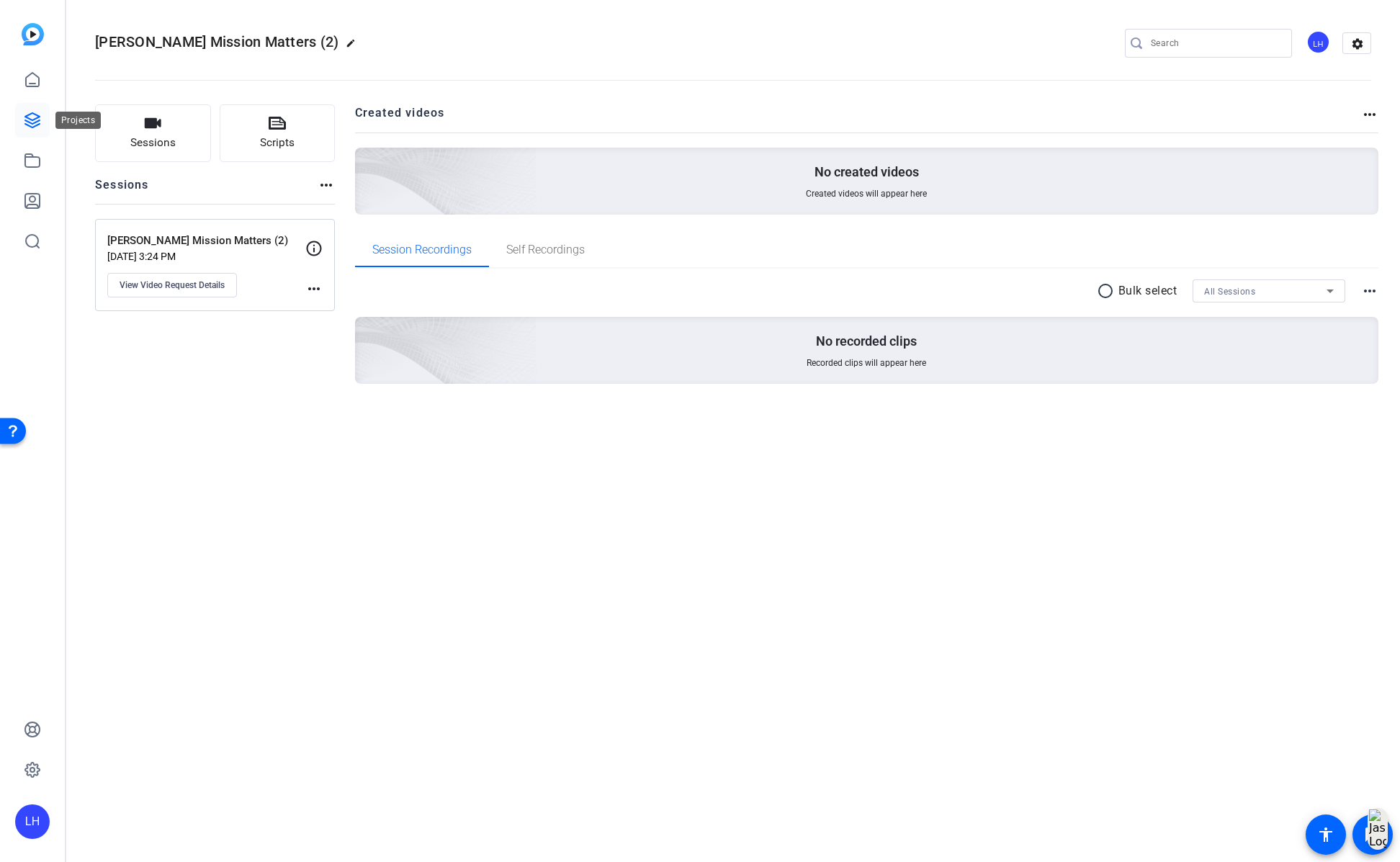
click at [31, 124] on icon at bounding box center [32, 120] width 15 height 15
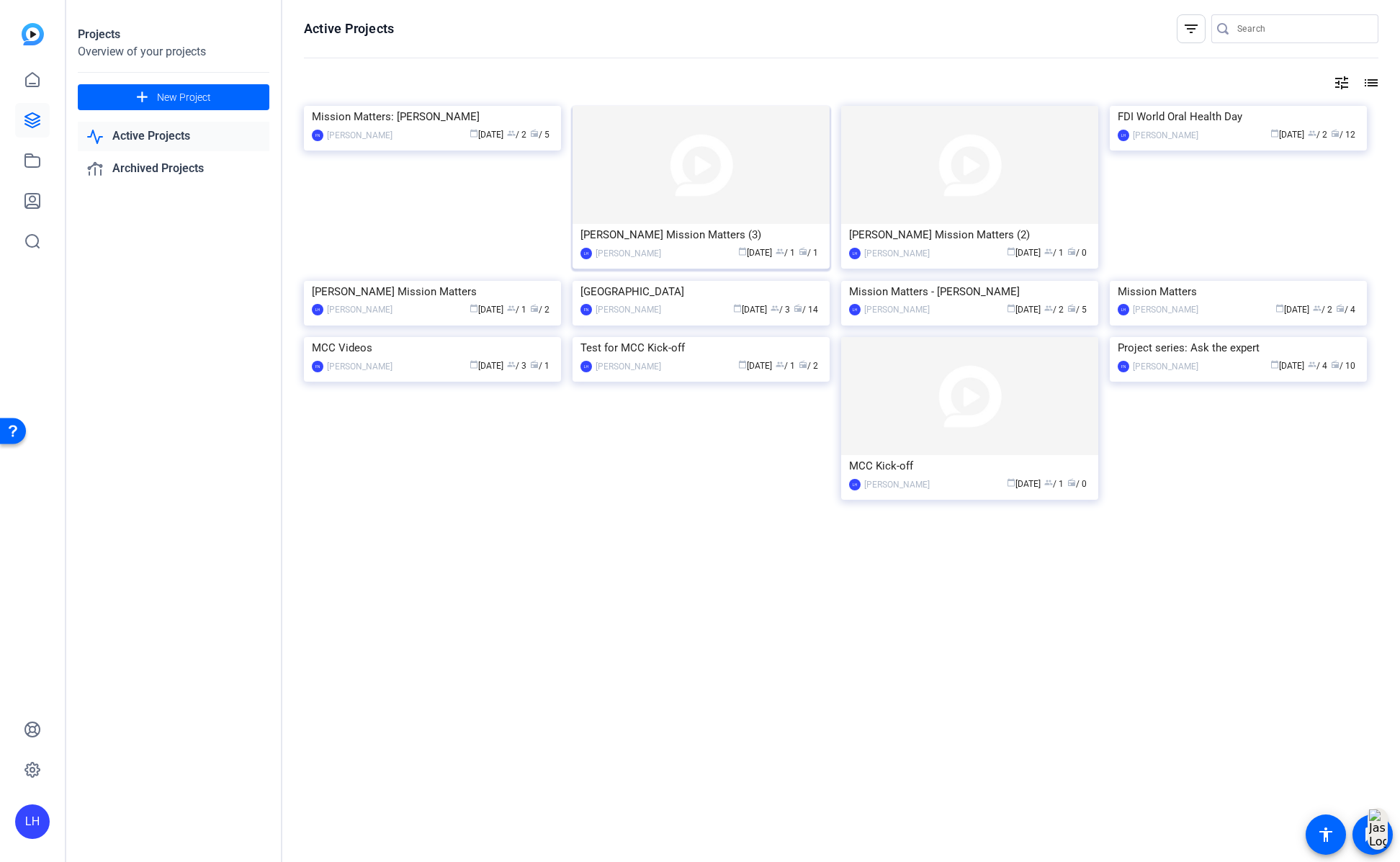
click at [731, 190] on img at bounding box center [701, 165] width 257 height 118
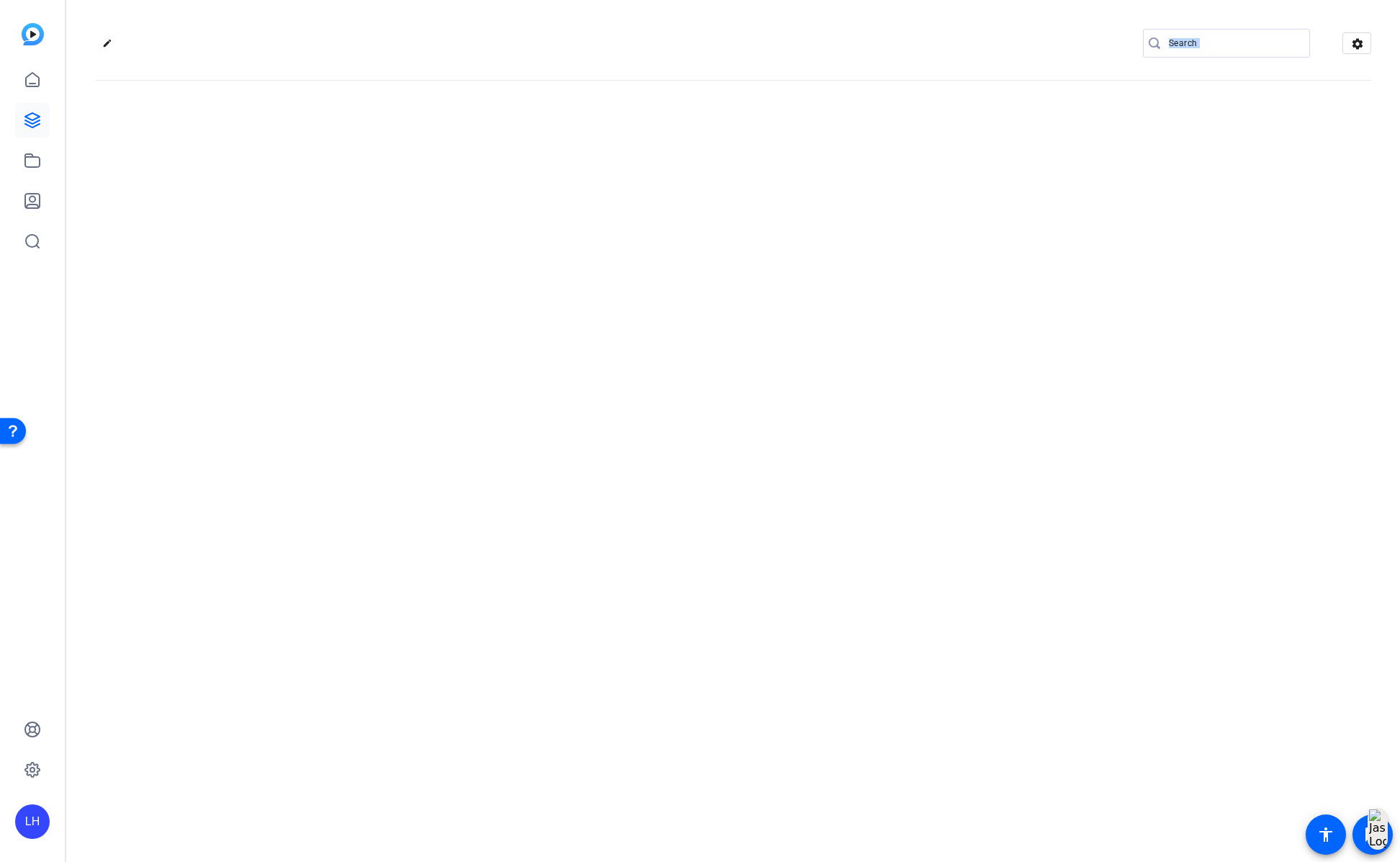
click at [731, 190] on div "edit settings" at bounding box center [733, 431] width 1334 height 862
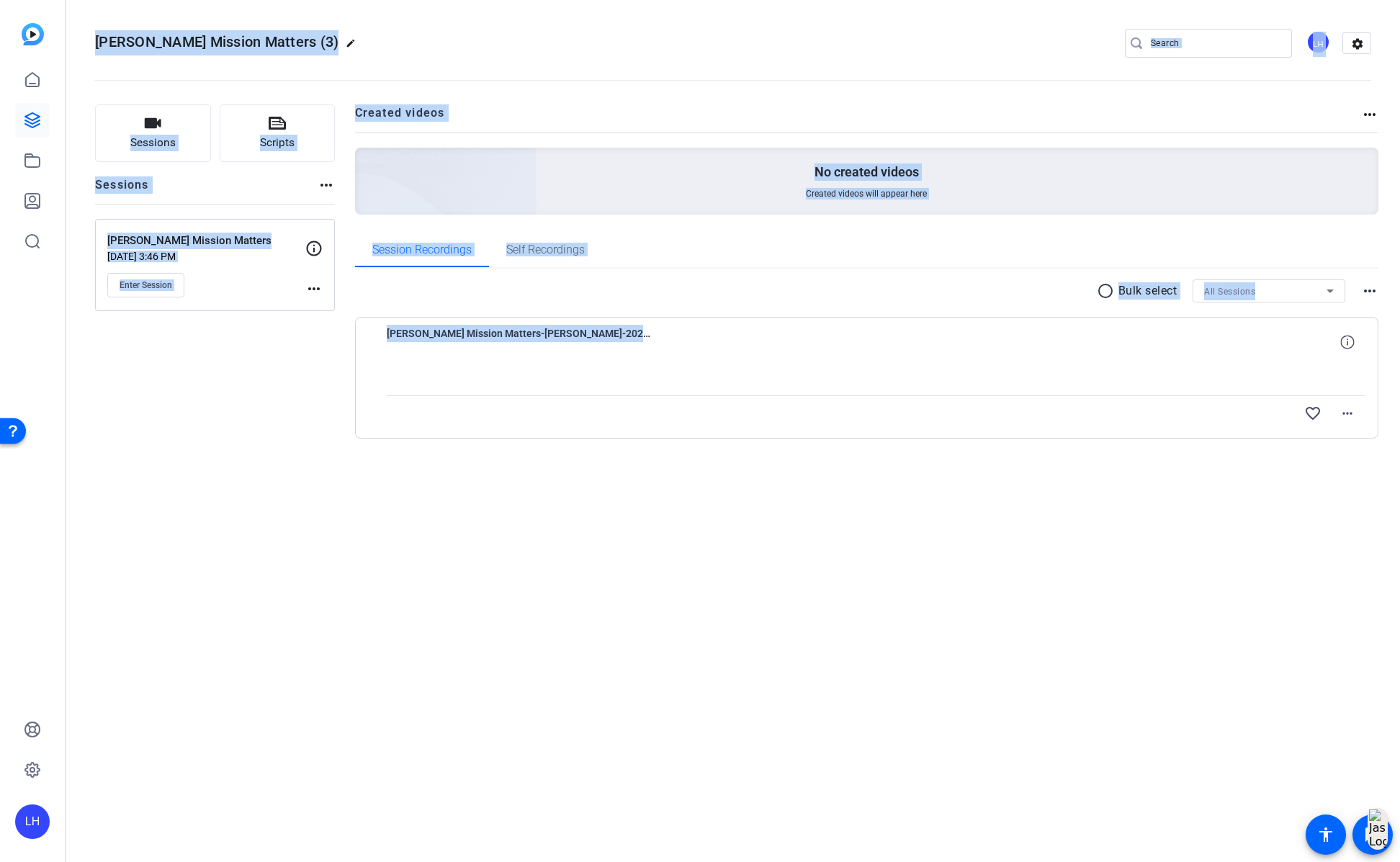
click at [461, 374] on div at bounding box center [875, 378] width 978 height 36
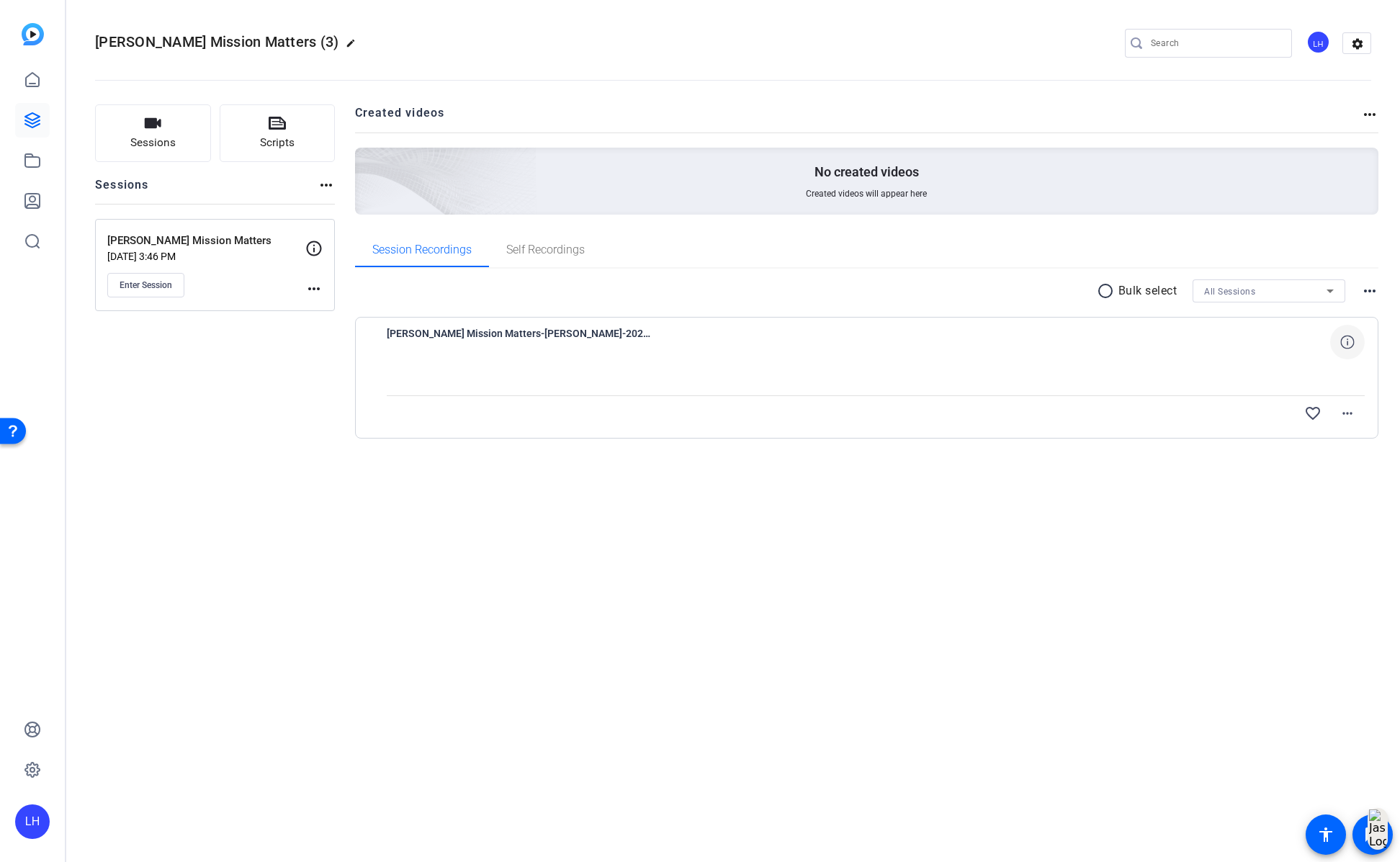
click at [1349, 349] on icon at bounding box center [1347, 342] width 14 height 14
click at [1349, 406] on mat-icon "more_horiz" at bounding box center [1348, 414] width 18 height 18
click at [1350, 406] on div at bounding box center [700, 431] width 1400 height 862
click at [565, 251] on span "Self Recordings" at bounding box center [545, 250] width 78 height 12
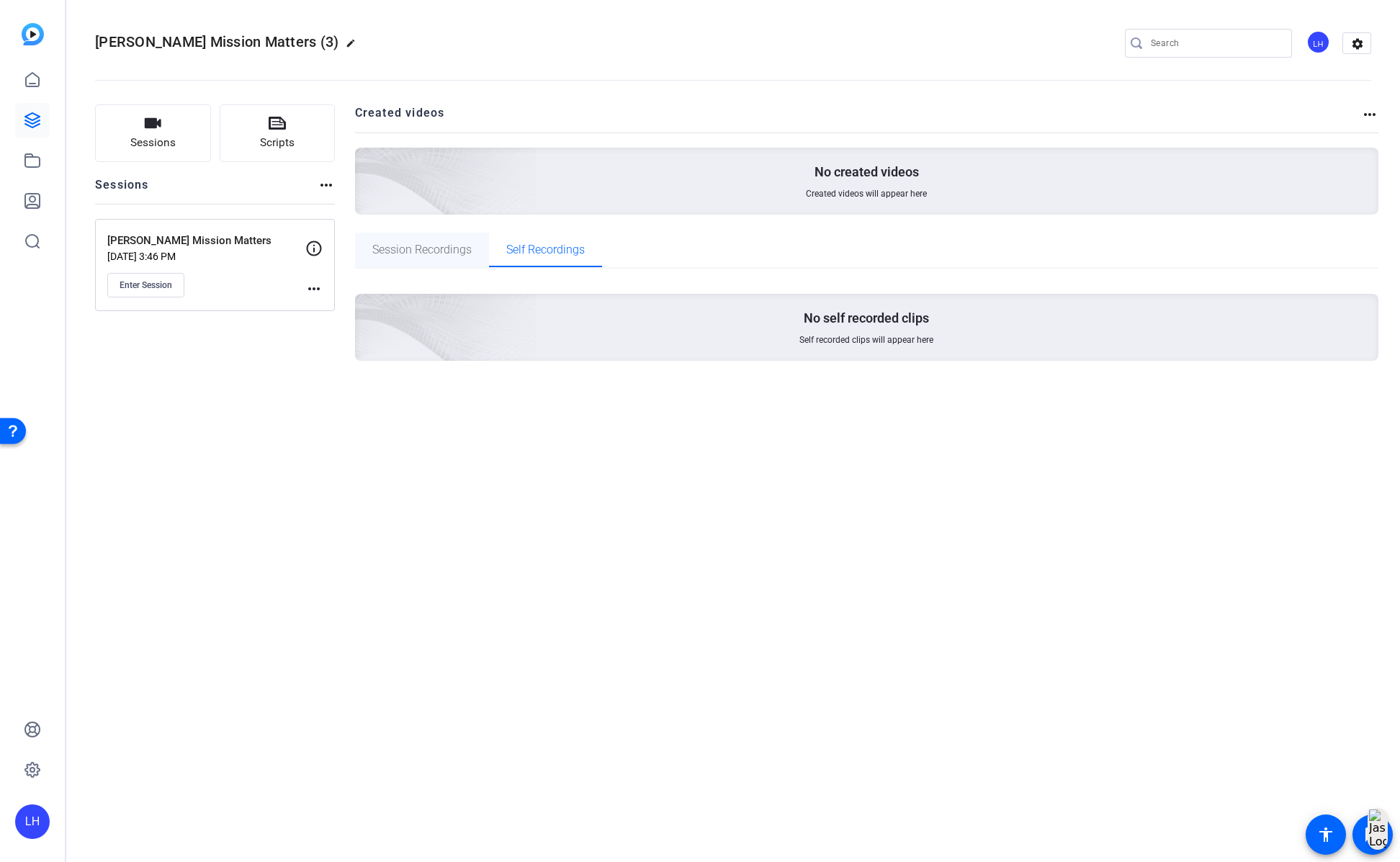
click at [419, 251] on span "Session Recordings" at bounding box center [422, 250] width 99 height 12
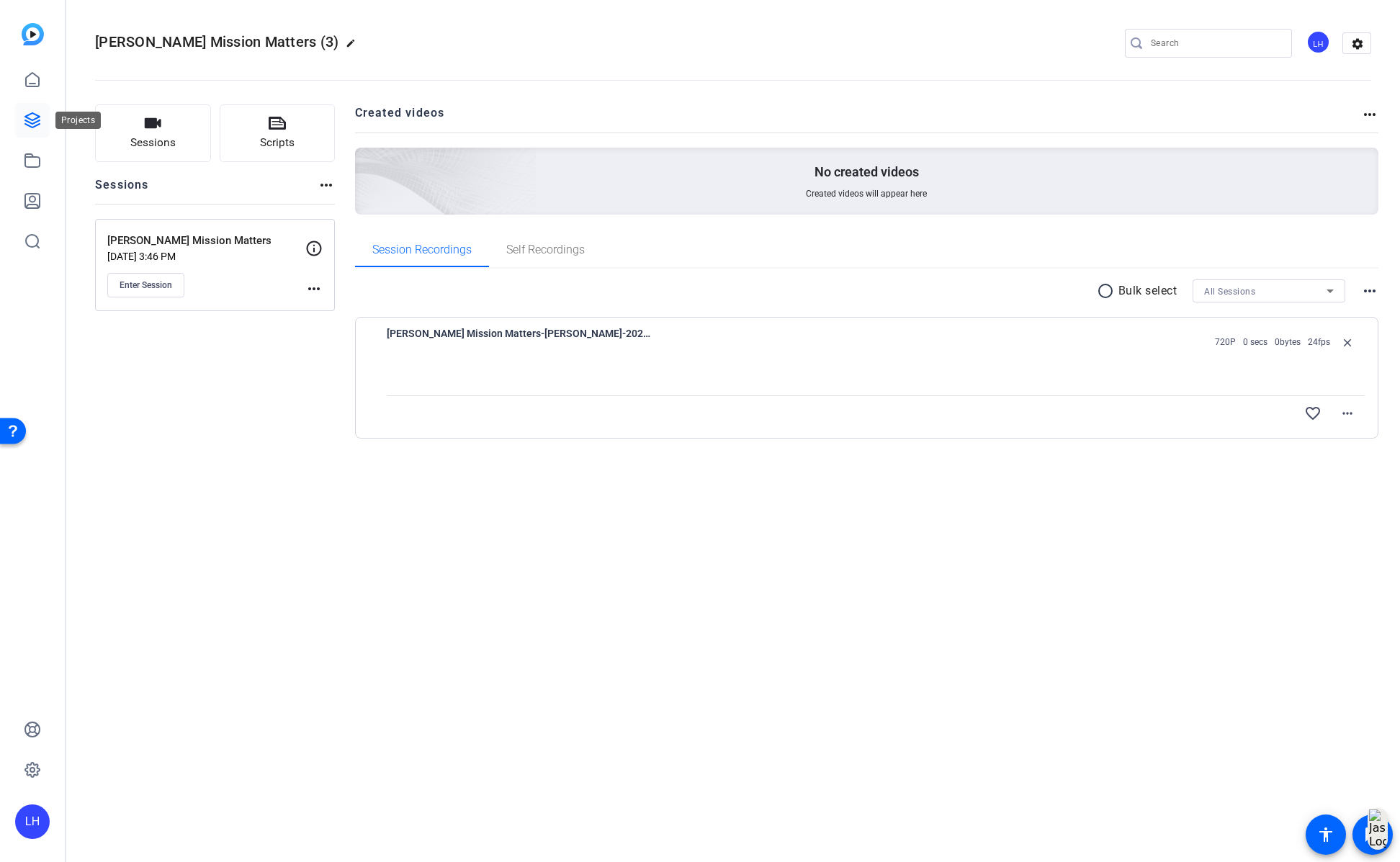
click at [38, 126] on icon at bounding box center [32, 121] width 18 height 18
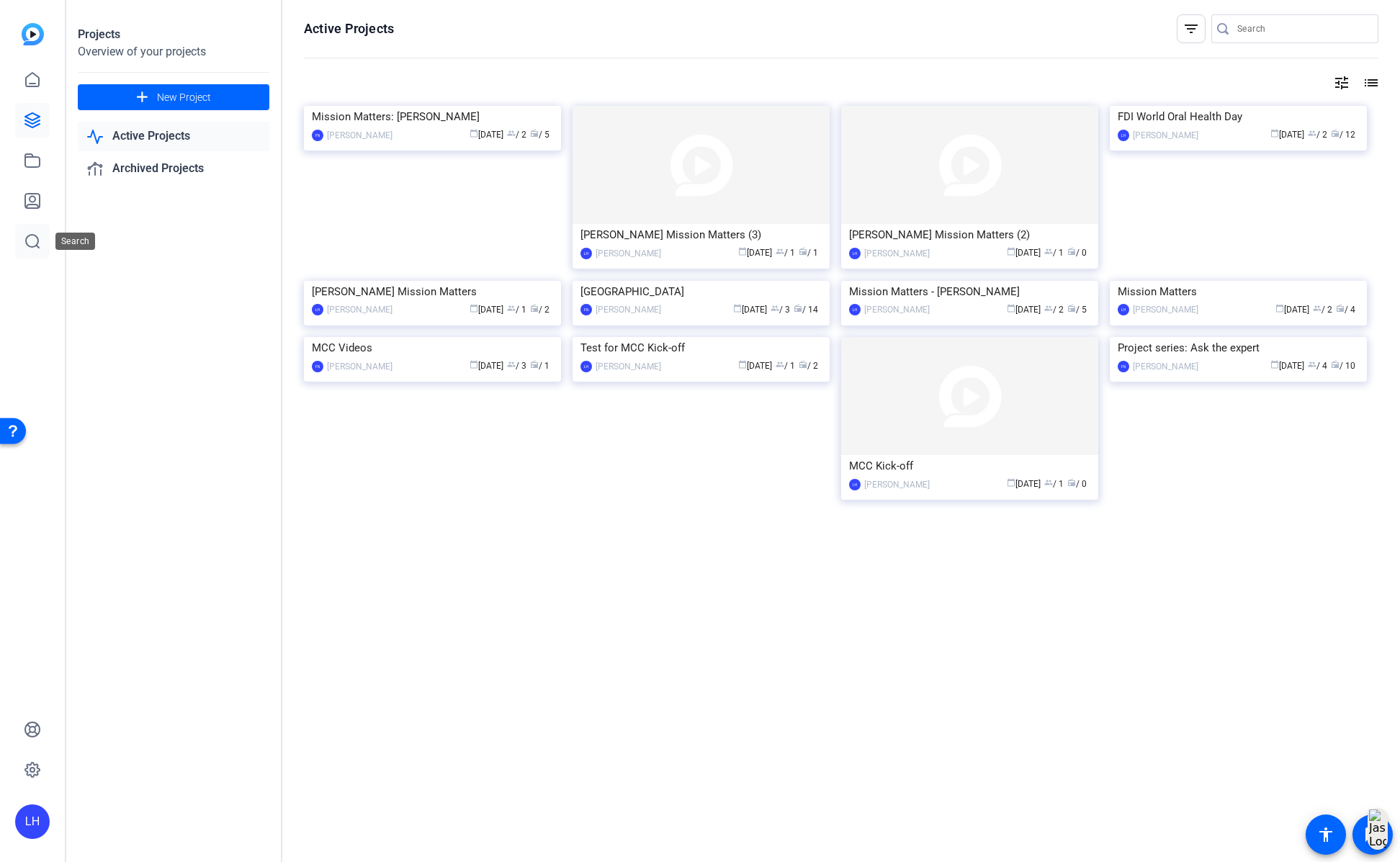
click at [36, 240] on icon at bounding box center [31, 240] width 13 height 13
